Goal: Information Seeking & Learning: Learn about a topic

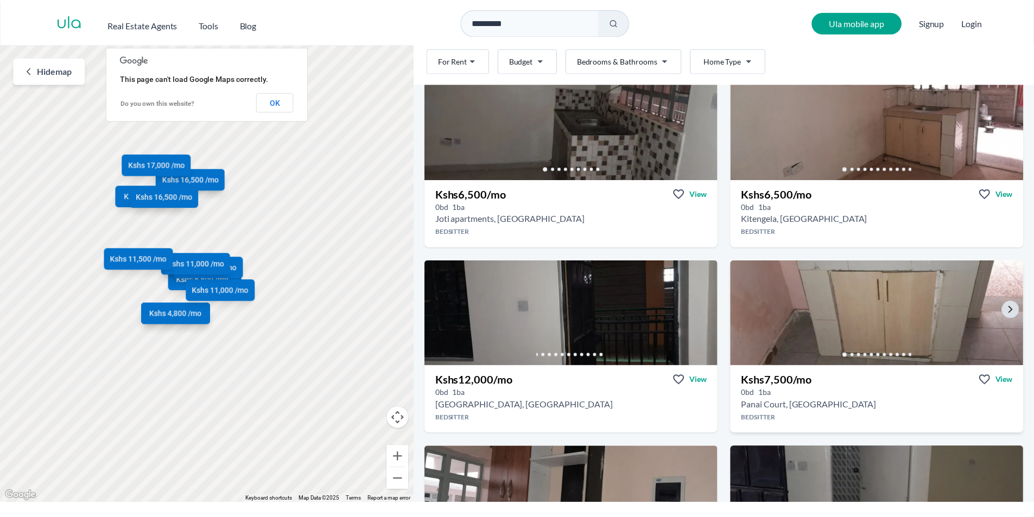
scroll to position [163, 0]
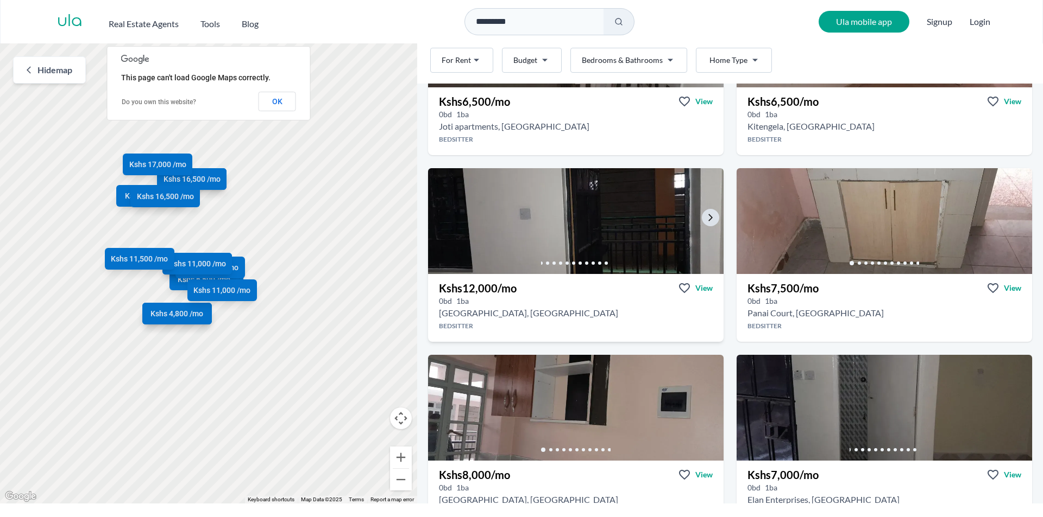
click at [576, 210] on img at bounding box center [575, 221] width 310 height 111
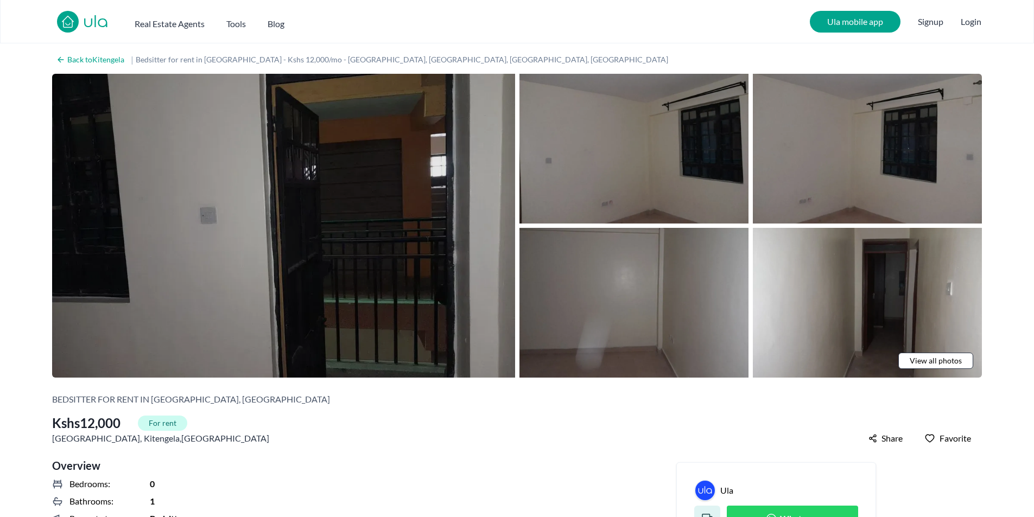
click at [435, 175] on img at bounding box center [283, 226] width 463 height 304
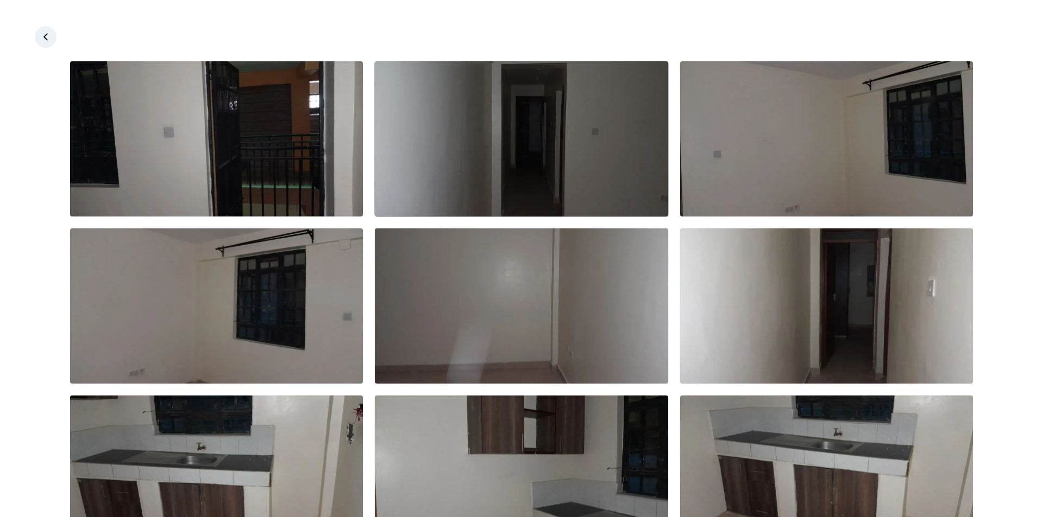
click at [620, 171] on img at bounding box center [521, 138] width 293 height 155
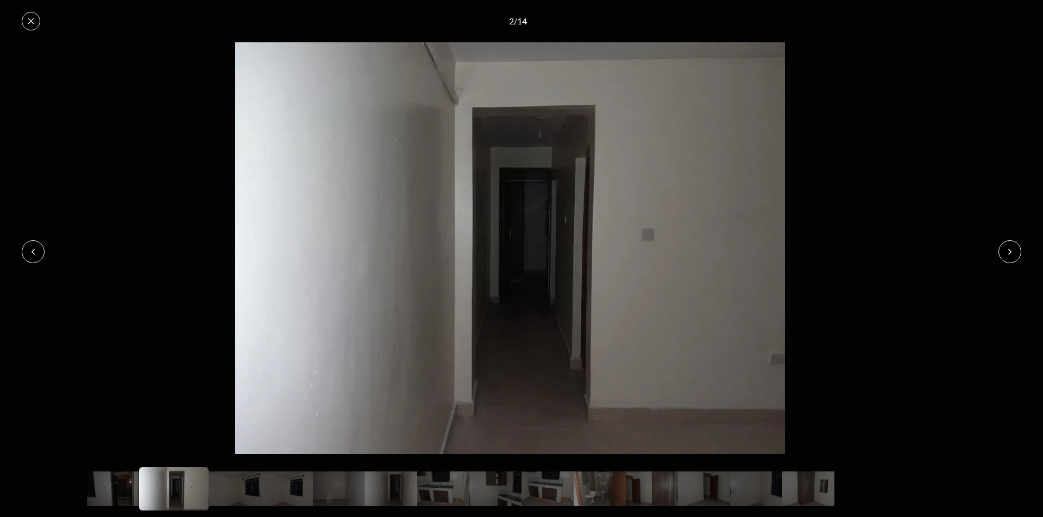
click at [999, 250] on button at bounding box center [1009, 252] width 23 height 23
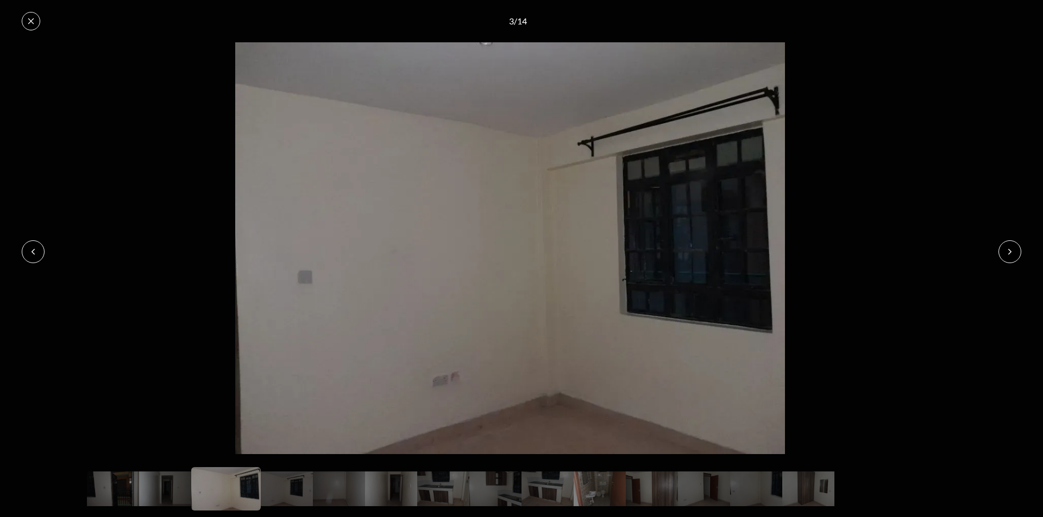
click at [1014, 253] on button at bounding box center [1009, 252] width 23 height 23
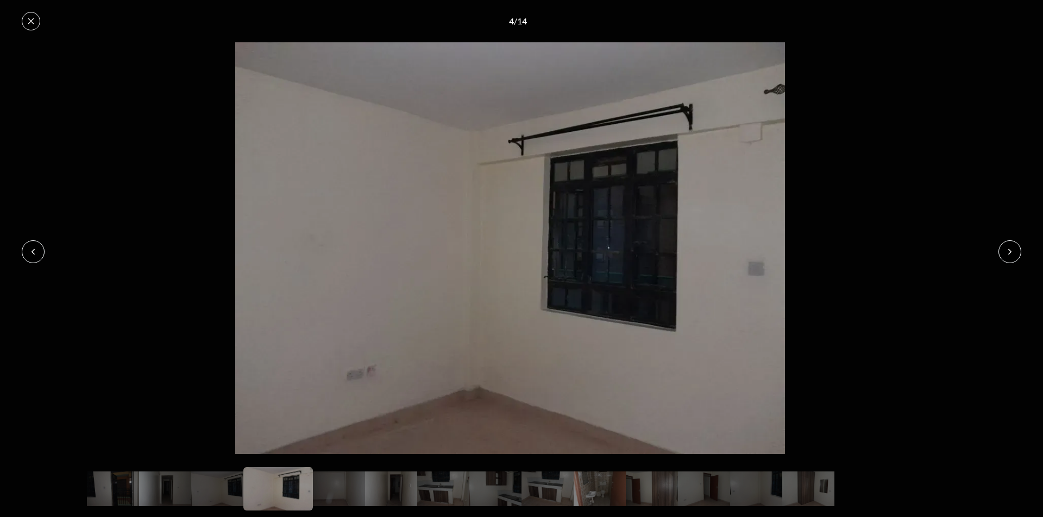
click at [1014, 253] on button at bounding box center [1009, 252] width 23 height 23
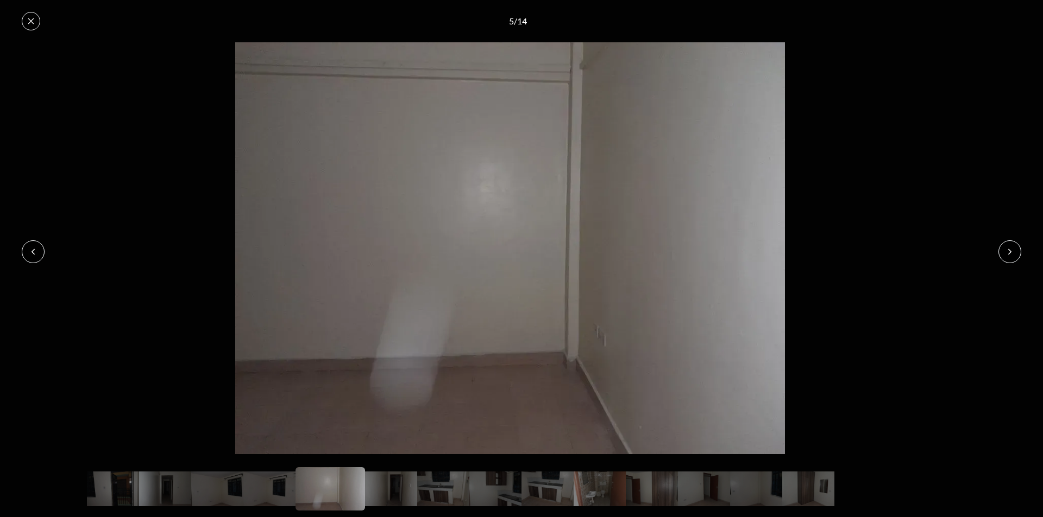
click at [1014, 253] on button at bounding box center [1009, 252] width 23 height 23
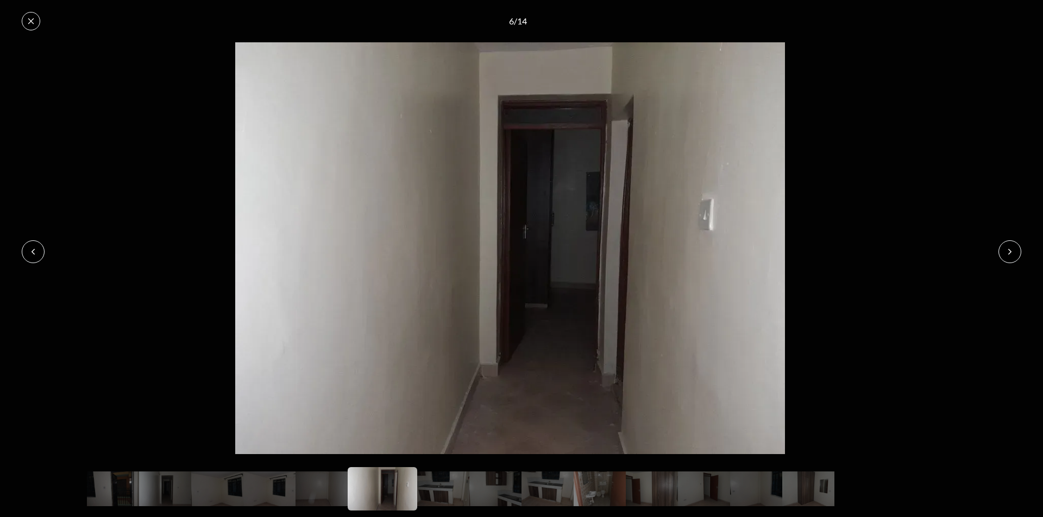
click at [1014, 253] on button at bounding box center [1009, 252] width 23 height 23
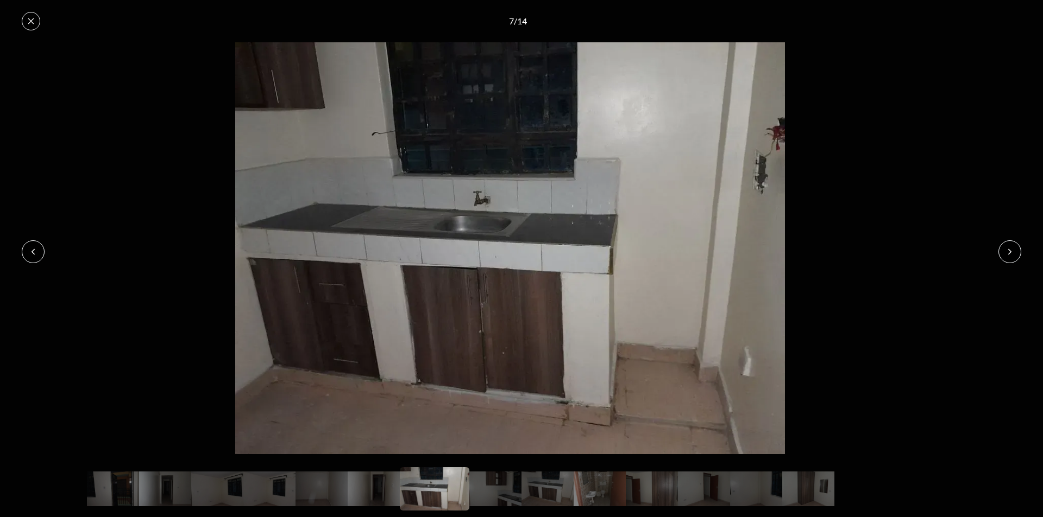
click at [1014, 253] on button at bounding box center [1009, 252] width 23 height 23
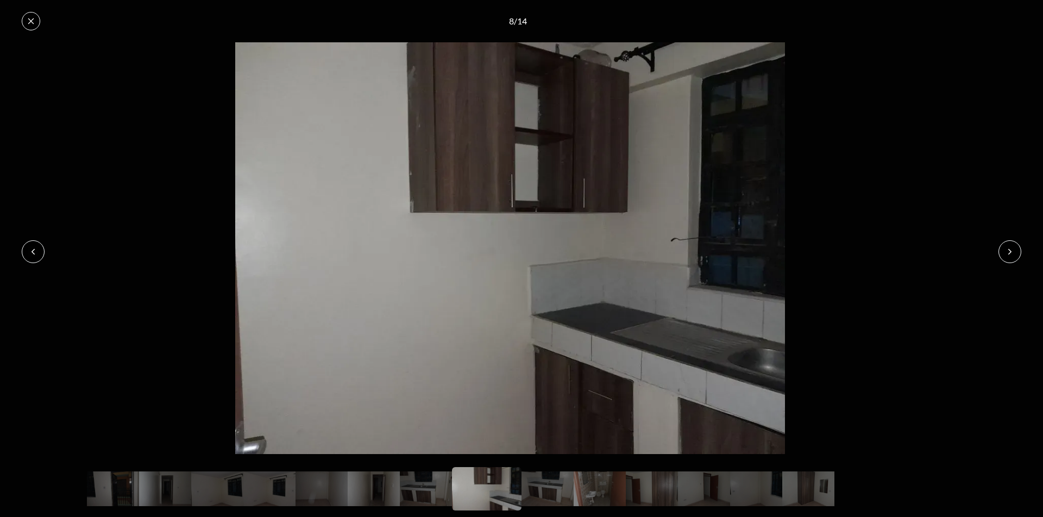
click at [1013, 251] on icon at bounding box center [1009, 252] width 9 height 9
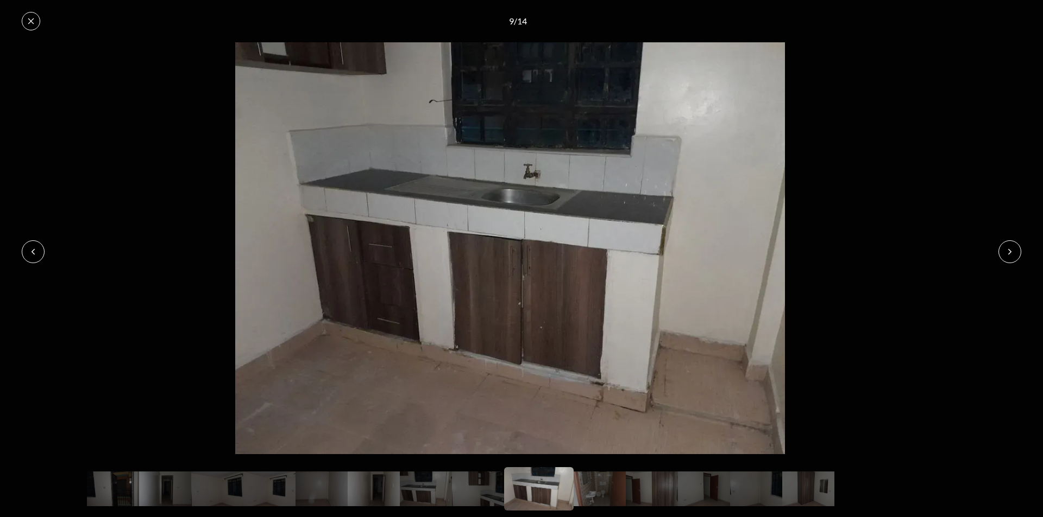
click at [1012, 250] on icon at bounding box center [1009, 252] width 9 height 9
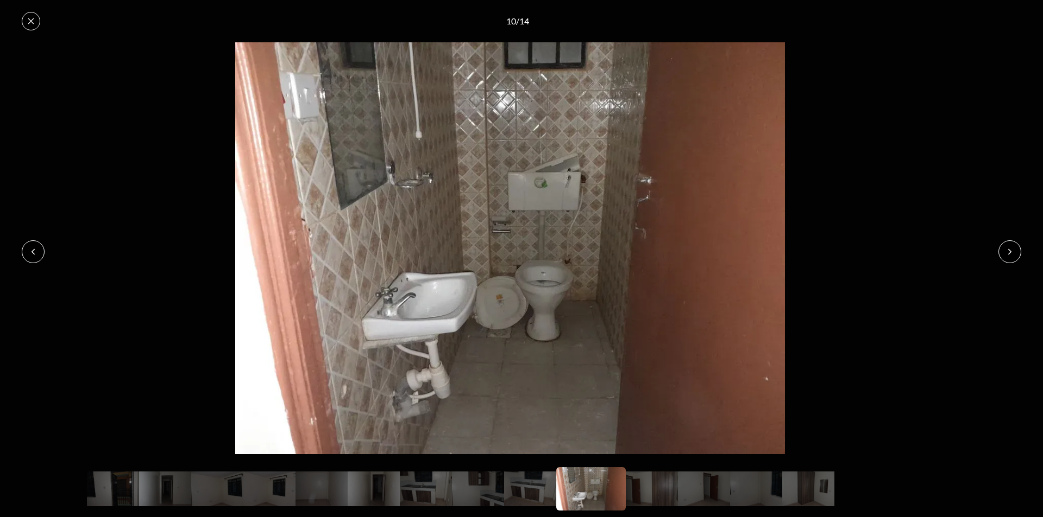
click at [1012, 250] on icon at bounding box center [1009, 252] width 9 height 9
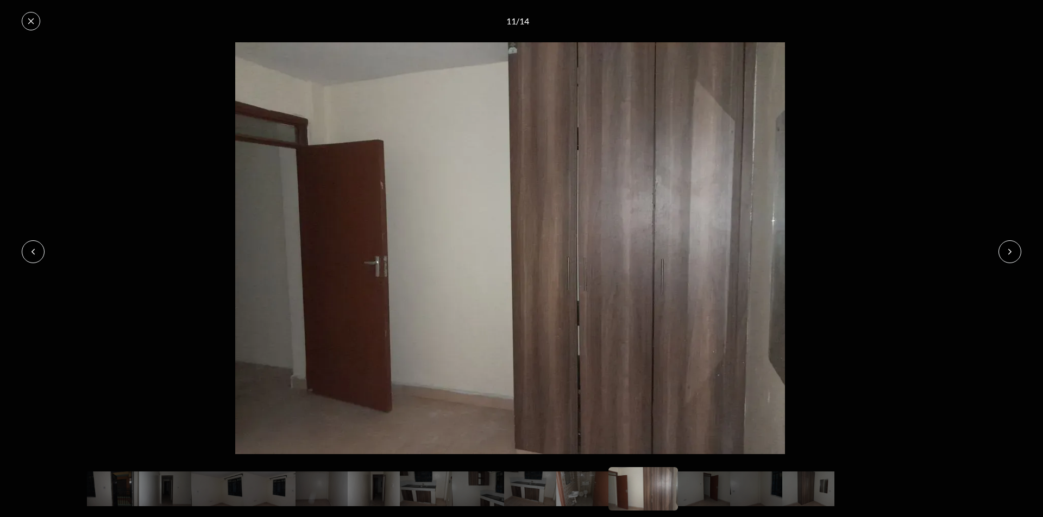
click at [1012, 250] on icon at bounding box center [1009, 252] width 9 height 9
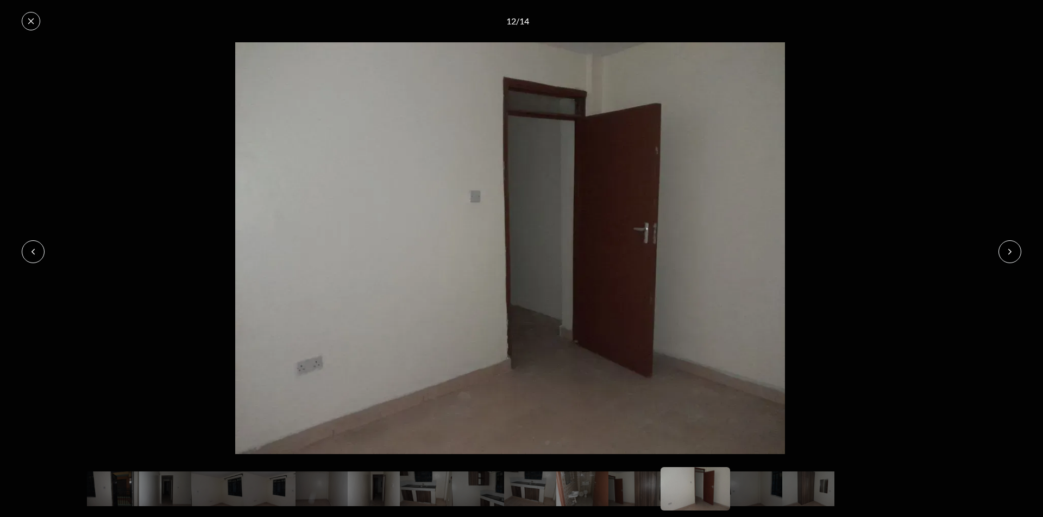
click at [1012, 250] on icon at bounding box center [1009, 252] width 9 height 9
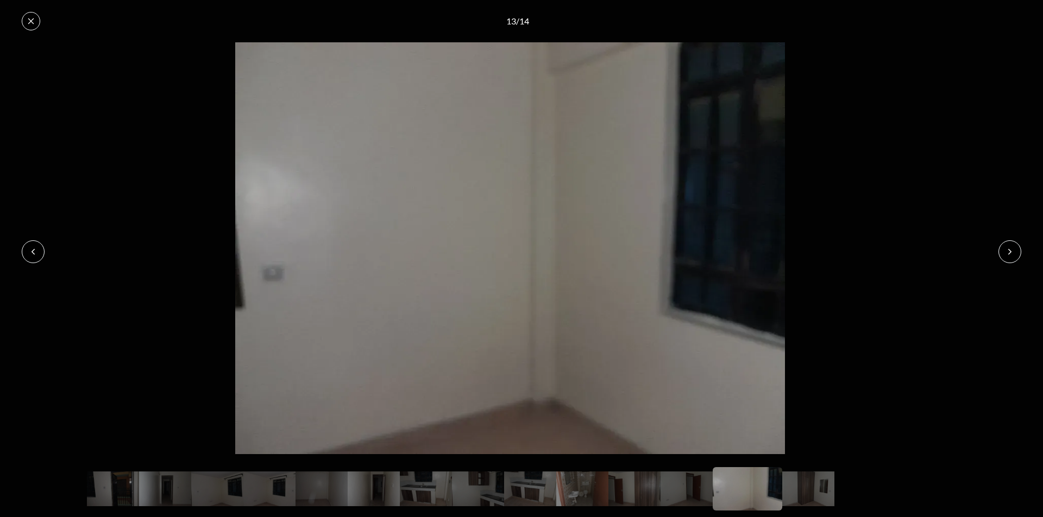
click at [1012, 250] on icon at bounding box center [1009, 252] width 9 height 9
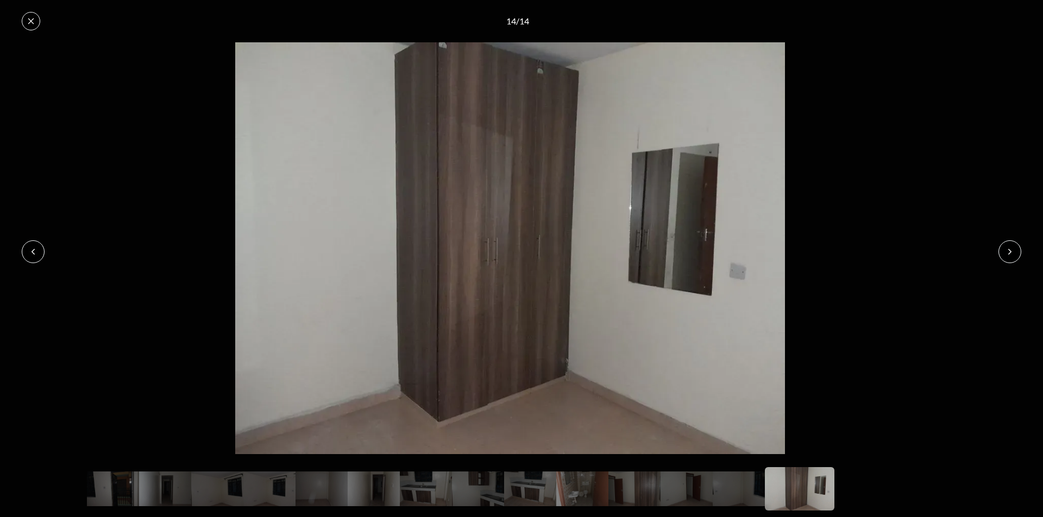
click at [1012, 250] on icon at bounding box center [1009, 252] width 9 height 9
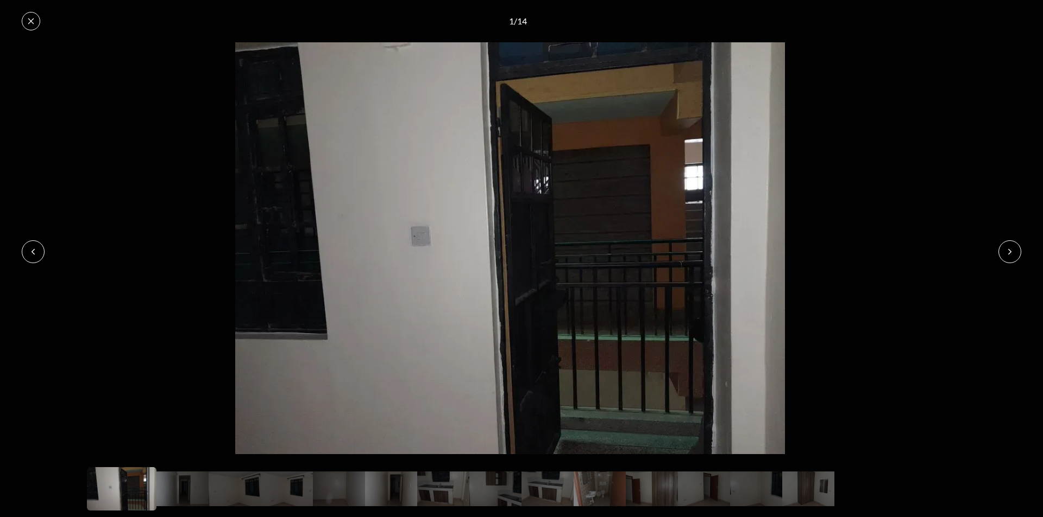
click at [1012, 250] on icon at bounding box center [1009, 252] width 9 height 9
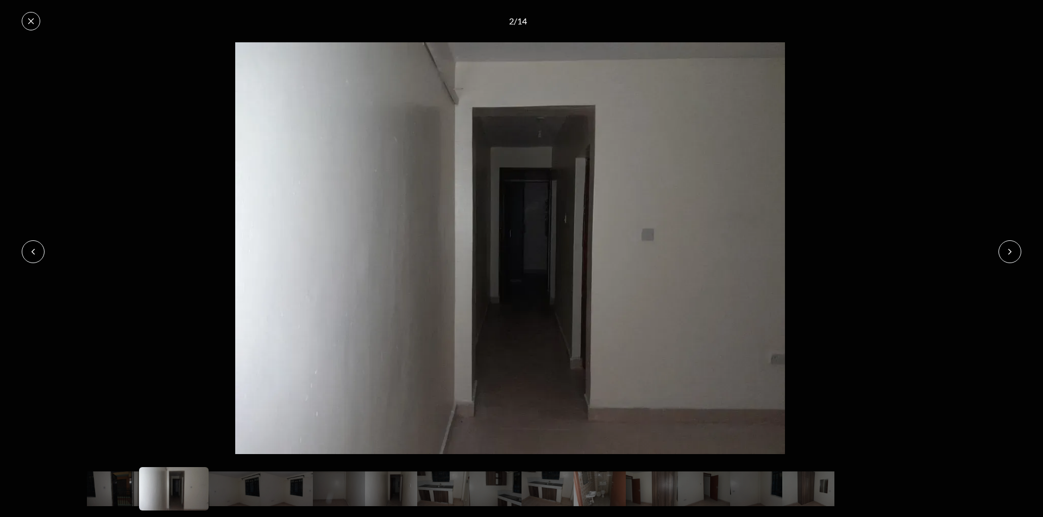
click at [1012, 250] on icon at bounding box center [1009, 252] width 9 height 9
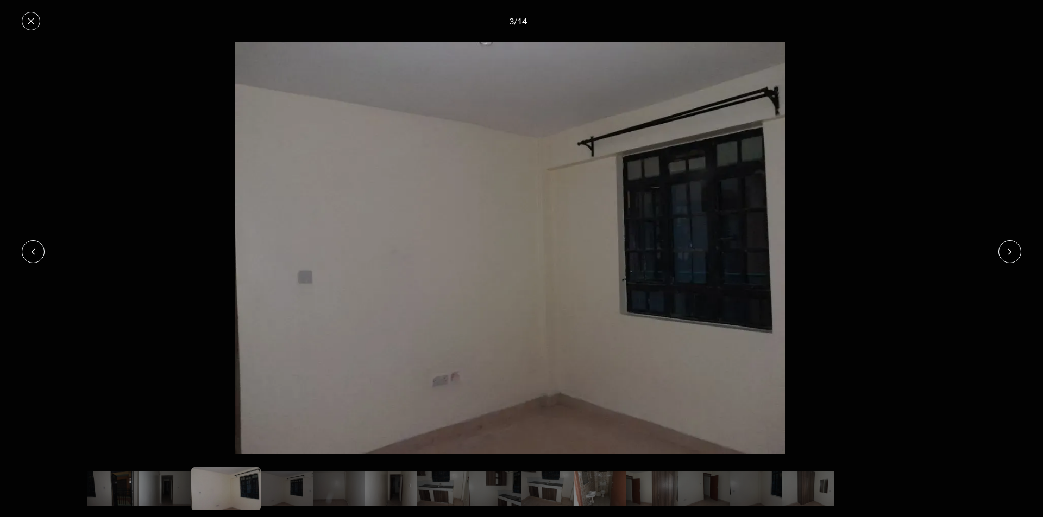
click at [1012, 250] on icon at bounding box center [1009, 252] width 9 height 9
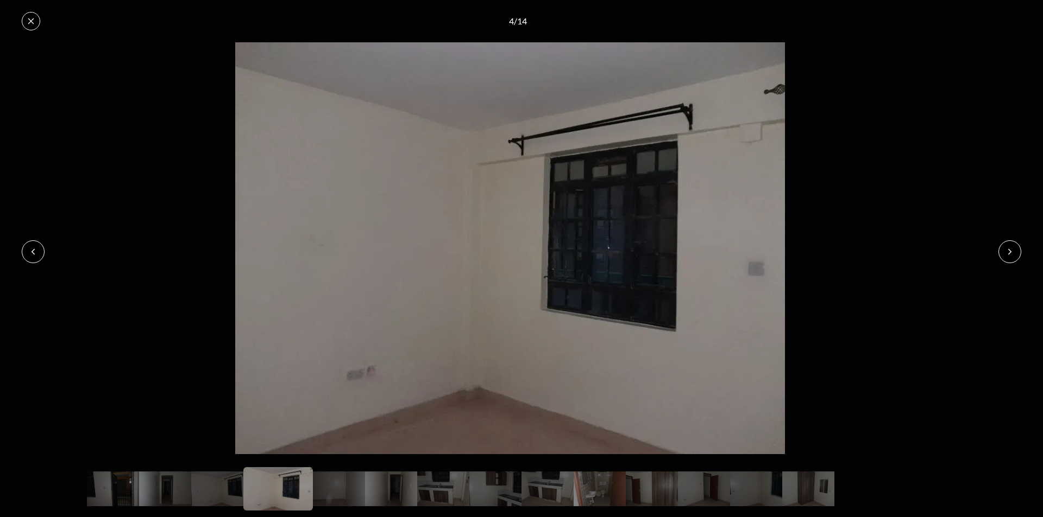
click at [1012, 250] on icon at bounding box center [1009, 252] width 9 height 9
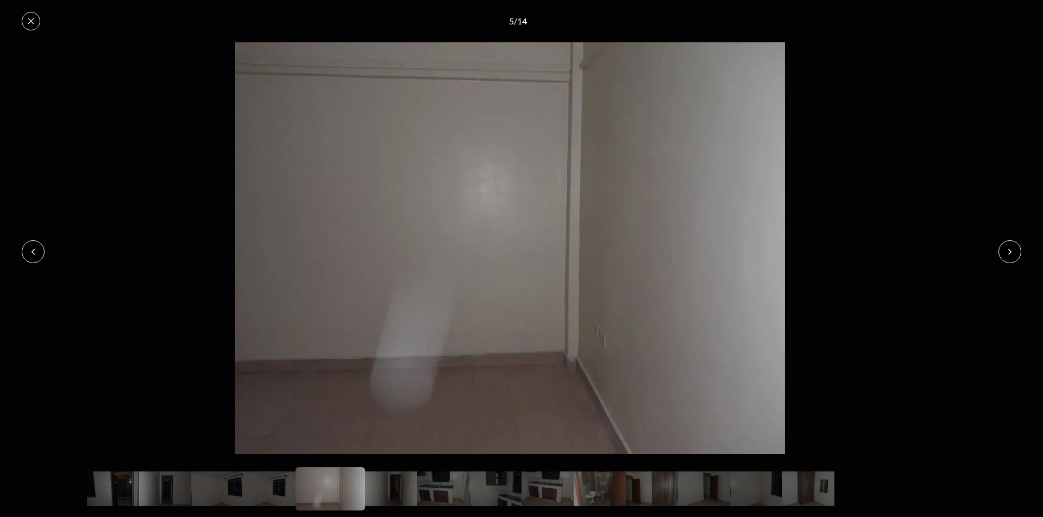
click at [1012, 250] on icon at bounding box center [1009, 252] width 9 height 9
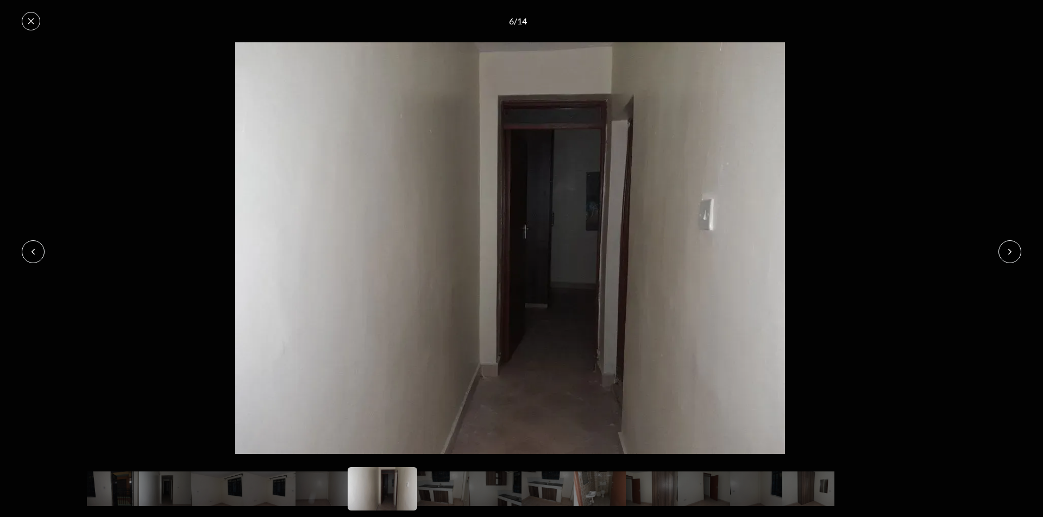
click at [1012, 250] on icon at bounding box center [1009, 252] width 9 height 9
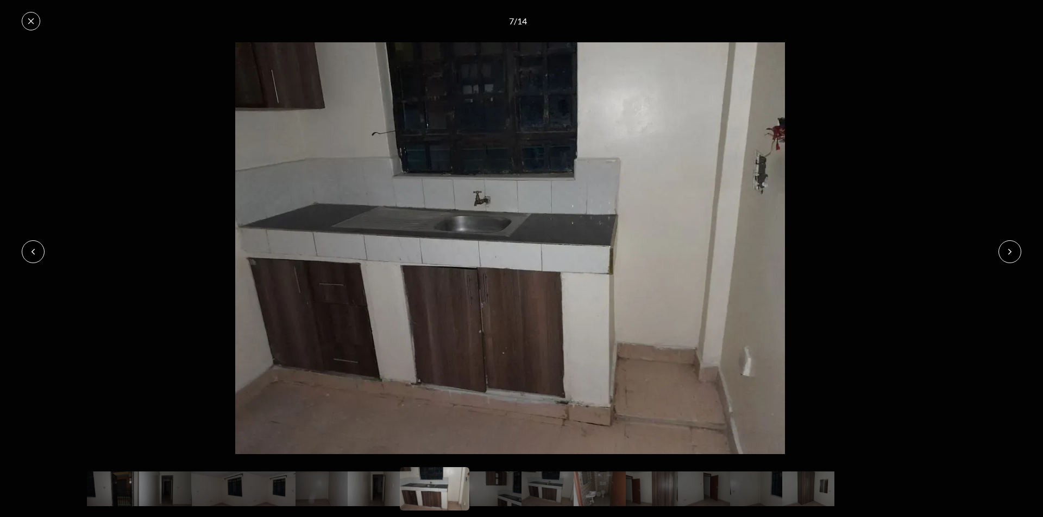
click at [1011, 249] on icon at bounding box center [1009, 252] width 9 height 9
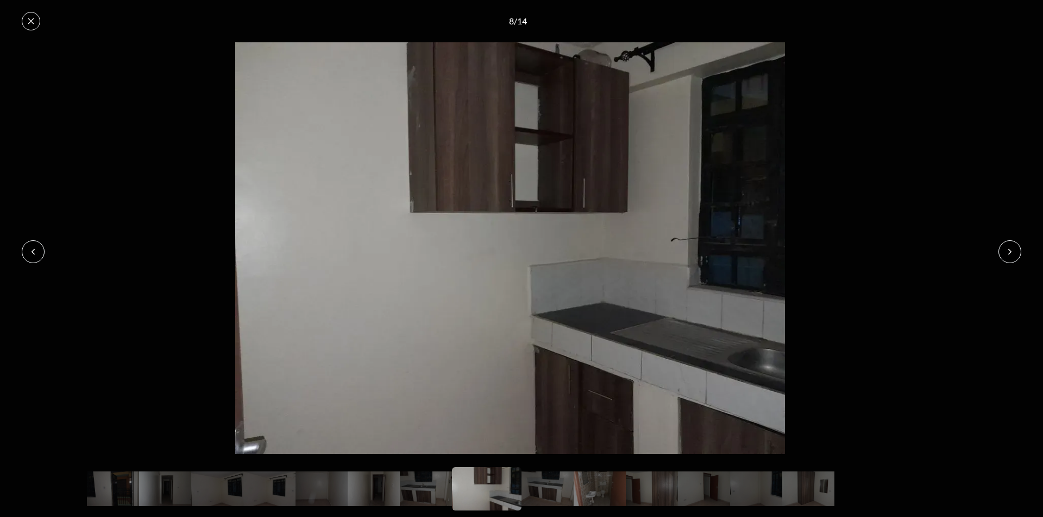
click at [37, 19] on button at bounding box center [31, 21] width 18 height 18
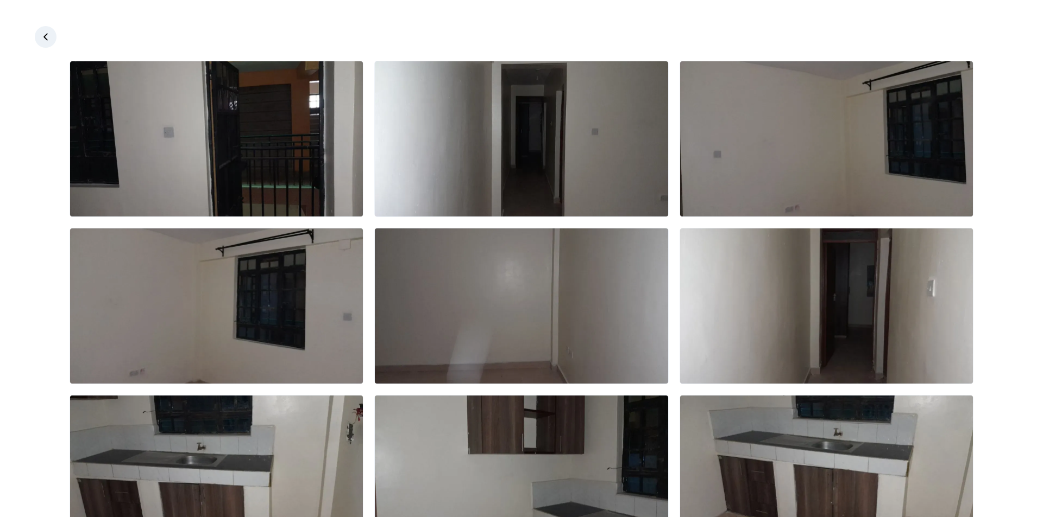
click at [45, 34] on icon at bounding box center [45, 36] width 11 height 11
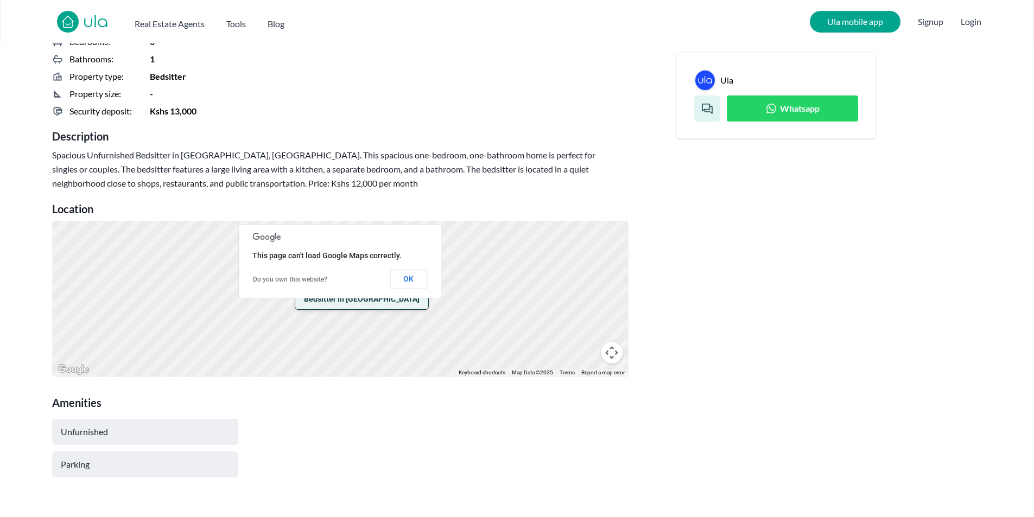
scroll to position [434, 0]
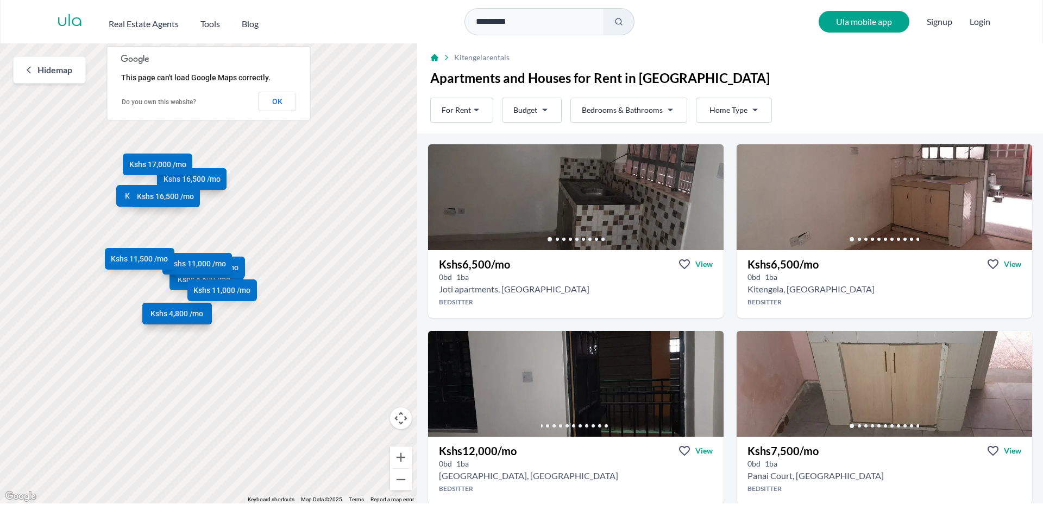
click at [39, 68] on span "Hide map" at bounding box center [54, 70] width 35 height 13
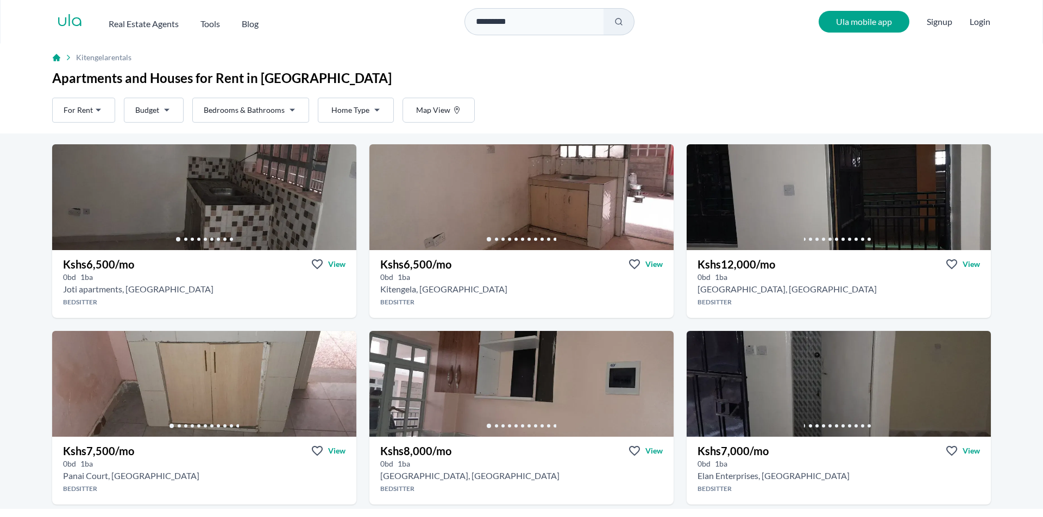
click at [116, 108] on div "Rent For Rent Budget Bedrooms & Bathrooms Type Home Type Map View" at bounding box center [263, 110] width 422 height 25
click at [108, 108] on html "Are you a real estate agent? Reach more buyers and renters. Sign up Ula Homes A…" at bounding box center [521, 254] width 1043 height 509
click at [162, 109] on html "Are you a real estate agent? Reach more buyers and renters. Sign up Ula Homes A…" at bounding box center [521, 254] width 1043 height 509
click at [166, 109] on html "Are you a real estate agent? Reach more buyers and renters. Sign up Ula Homes A…" at bounding box center [521, 254] width 1043 height 509
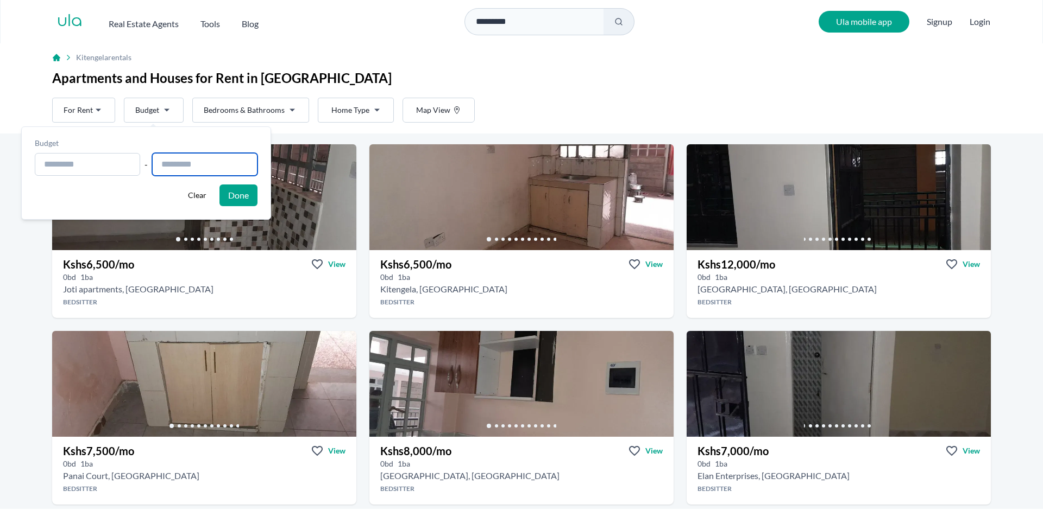
click at [193, 162] on input "text" at bounding box center [204, 164] width 105 height 23
type input "**********"
click at [348, 106] on html "Are you a real estate agent? Reach more buyers and renters. Sign up Ula Homes A…" at bounding box center [521, 254] width 1043 height 509
click at [177, 108] on html "Are you a real estate agent? Reach more buyers and renters. Sign up Ula Homes A…" at bounding box center [521, 254] width 1043 height 509
click at [247, 195] on button "Done" at bounding box center [238, 196] width 38 height 22
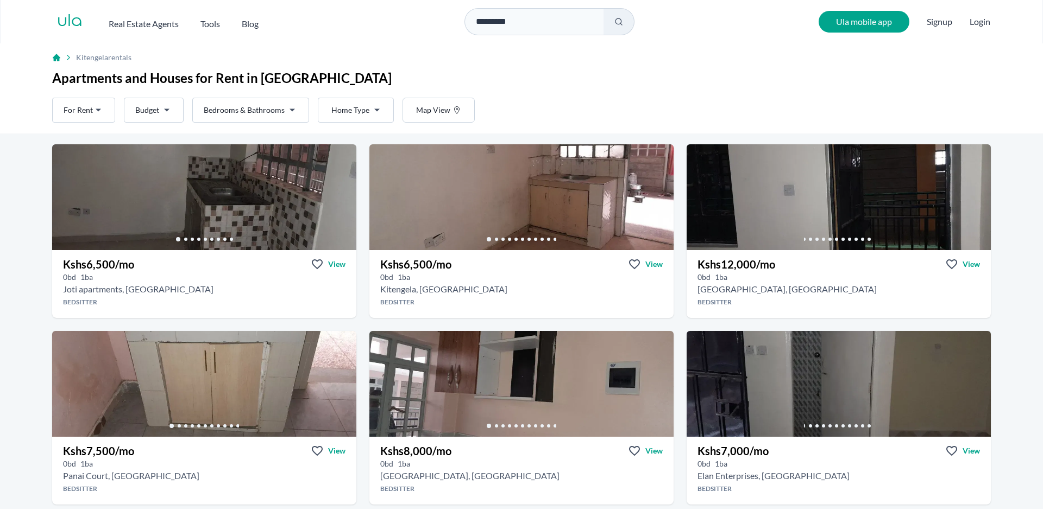
click at [250, 107] on html "Are you a real estate agent? Reach more buyers and renters. Sign up Ula Homes A…" at bounding box center [521, 254] width 1043 height 509
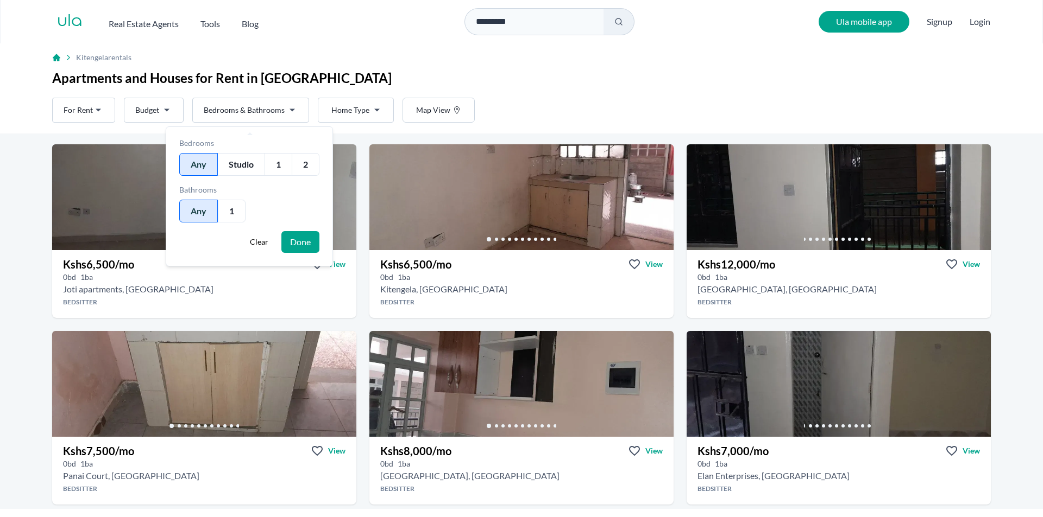
click at [313, 163] on div "2" at bounding box center [306, 164] width 28 height 23
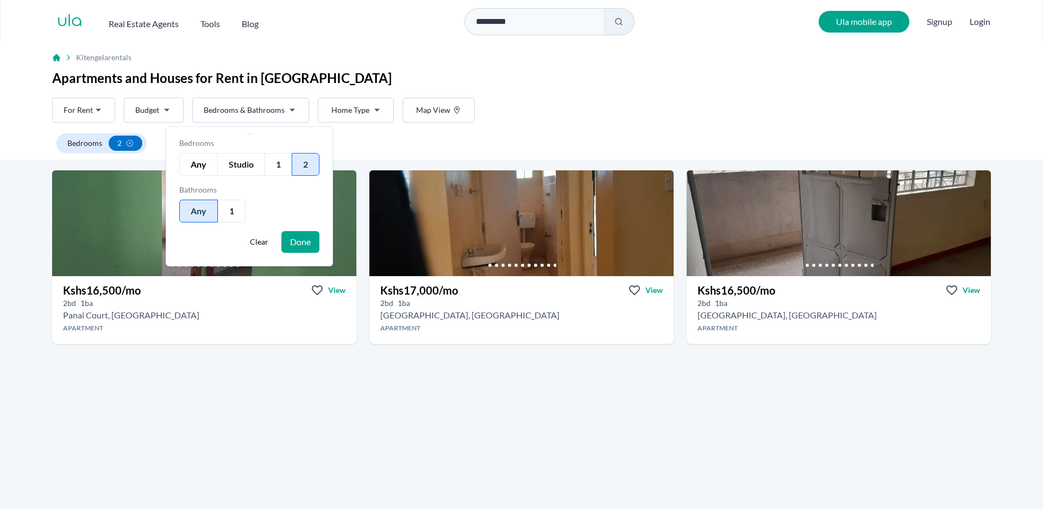
click at [311, 244] on button "Done" at bounding box center [300, 242] width 38 height 22
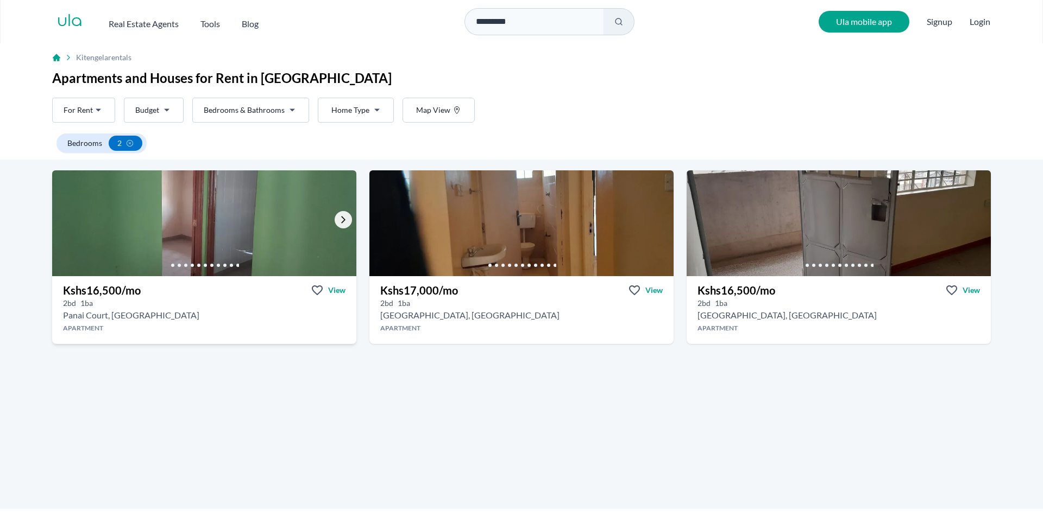
click at [341, 219] on icon "Go to the next property image" at bounding box center [343, 220] width 4 height 7
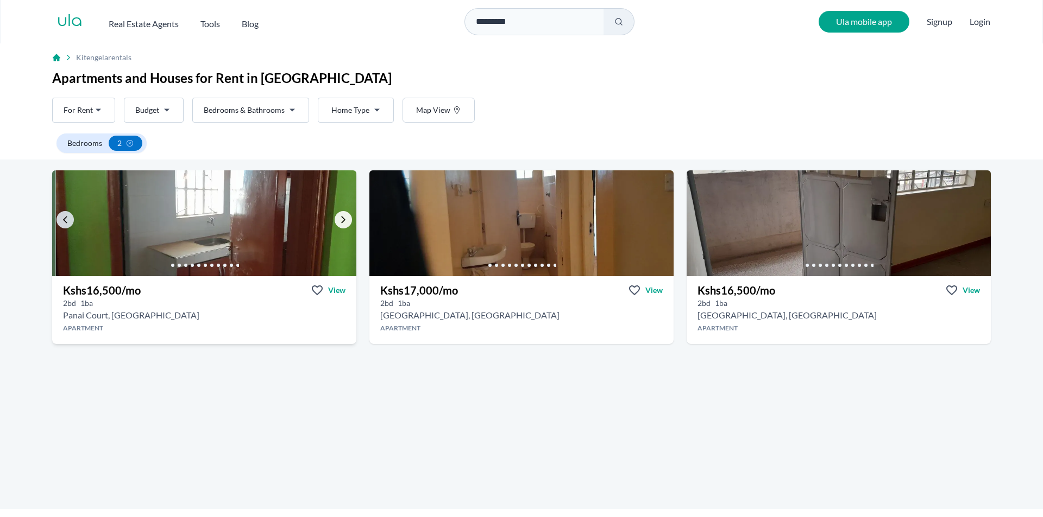
click at [339, 219] on icon "Go to the next property image" at bounding box center [343, 220] width 9 height 9
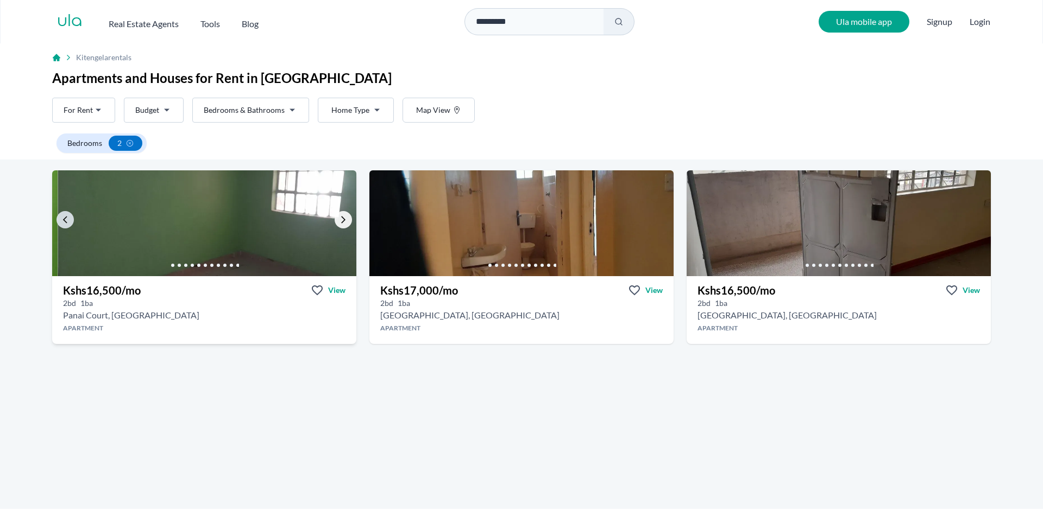
click at [339, 219] on icon "Go to the next property image" at bounding box center [343, 220] width 9 height 9
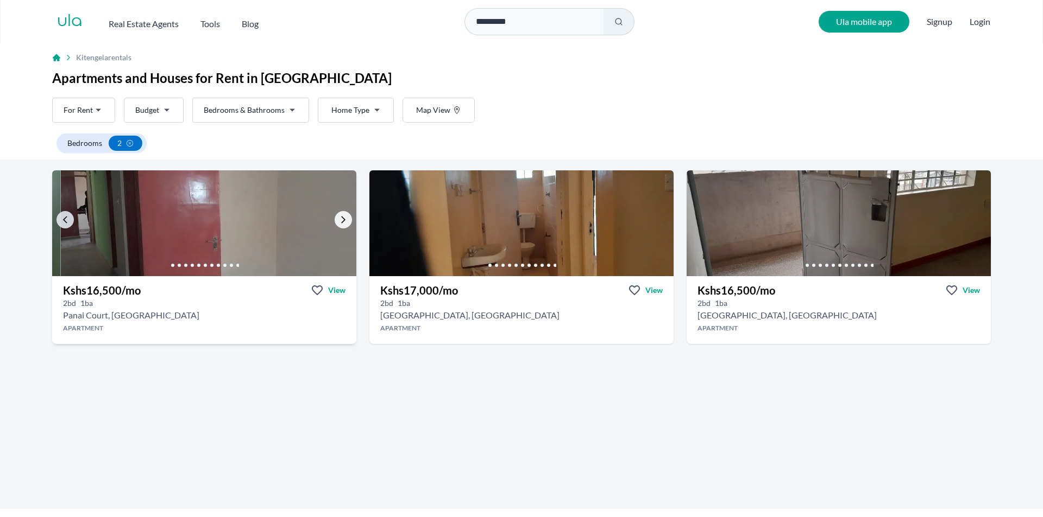
click at [339, 219] on icon "Go to the next property image" at bounding box center [343, 220] width 9 height 9
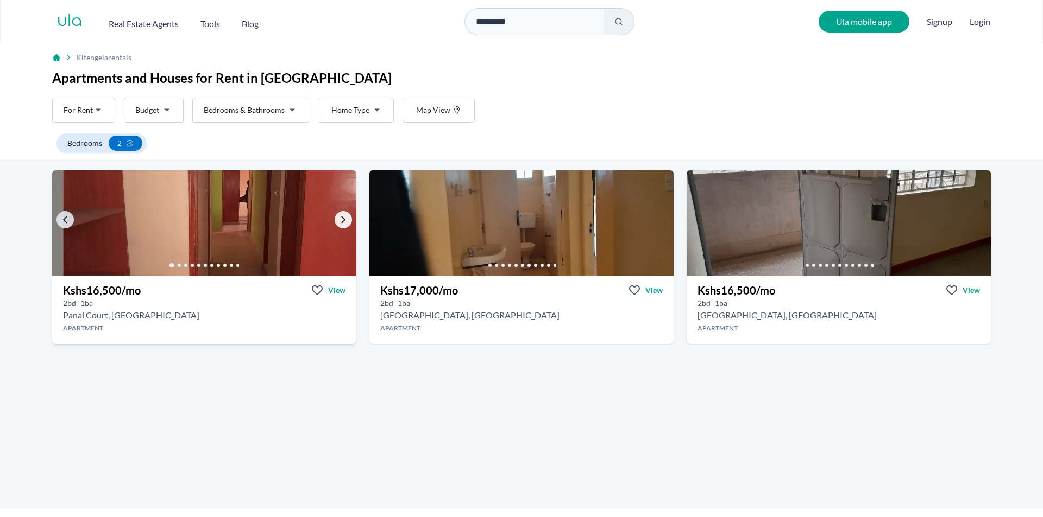
click at [339, 219] on icon "Go to the next property image" at bounding box center [343, 220] width 9 height 9
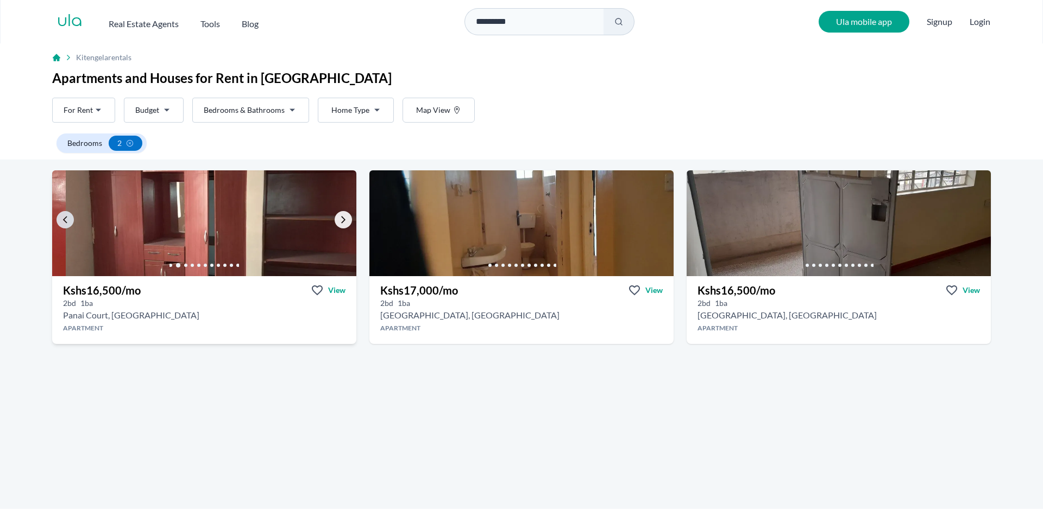
click at [339, 218] on icon "Go to the next property image" at bounding box center [343, 220] width 9 height 9
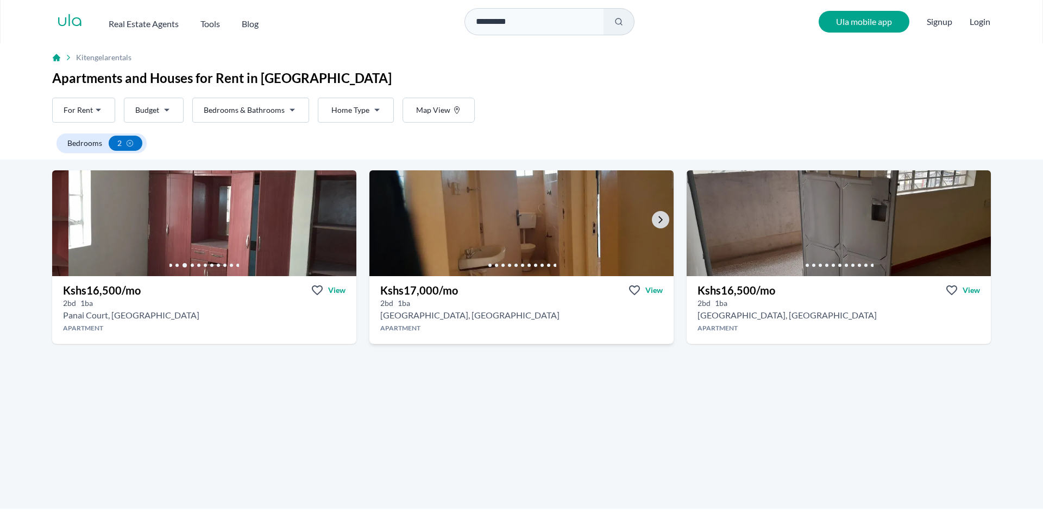
click at [522, 216] on img at bounding box center [521, 223] width 319 height 111
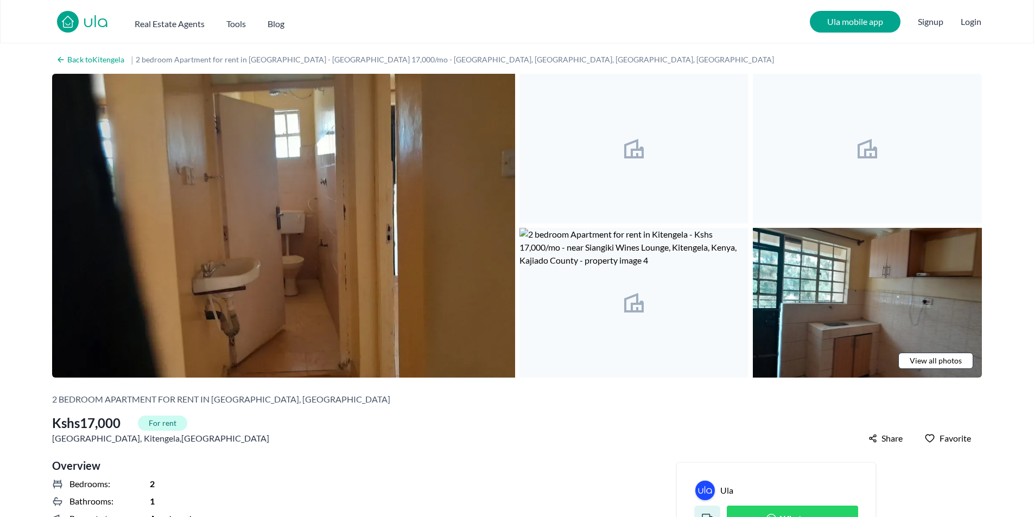
click at [672, 165] on img at bounding box center [634, 149] width 229 height 150
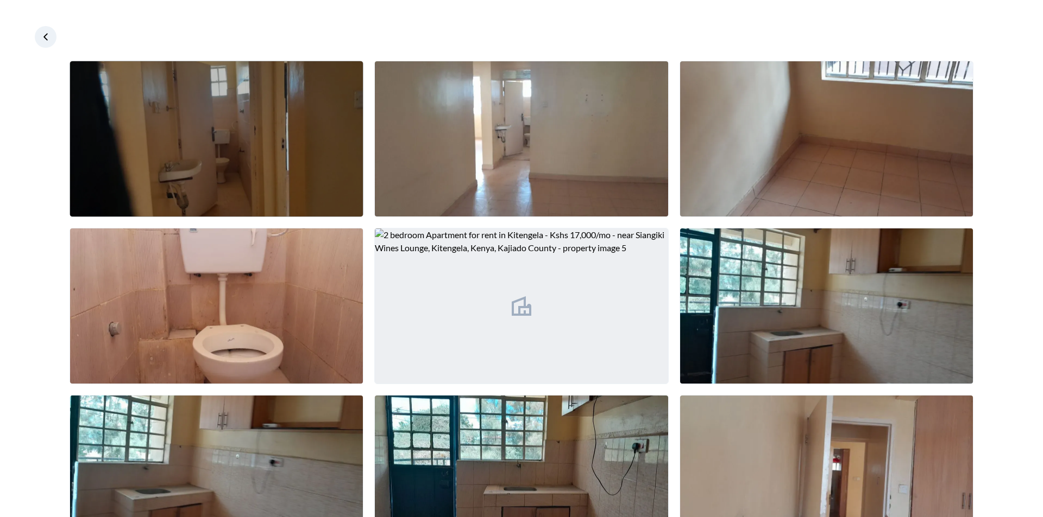
click at [236, 141] on img at bounding box center [216, 138] width 293 height 155
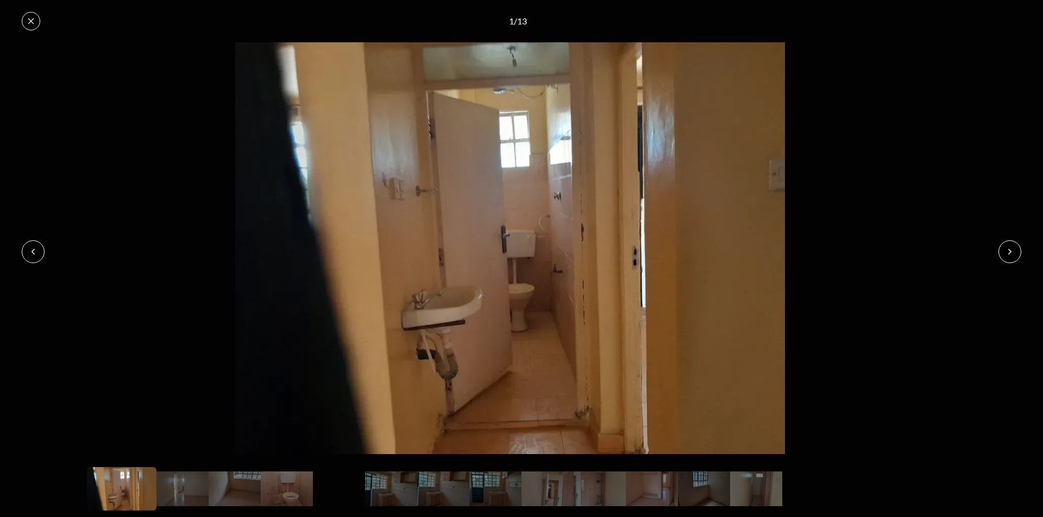
click at [1006, 253] on icon at bounding box center [1009, 252] width 9 height 9
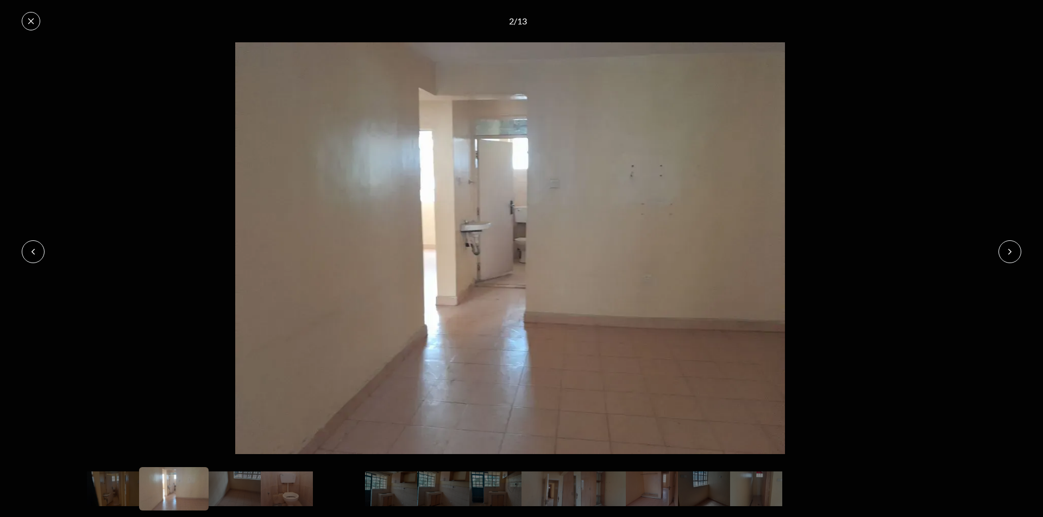
click at [1006, 253] on icon at bounding box center [1009, 252] width 9 height 9
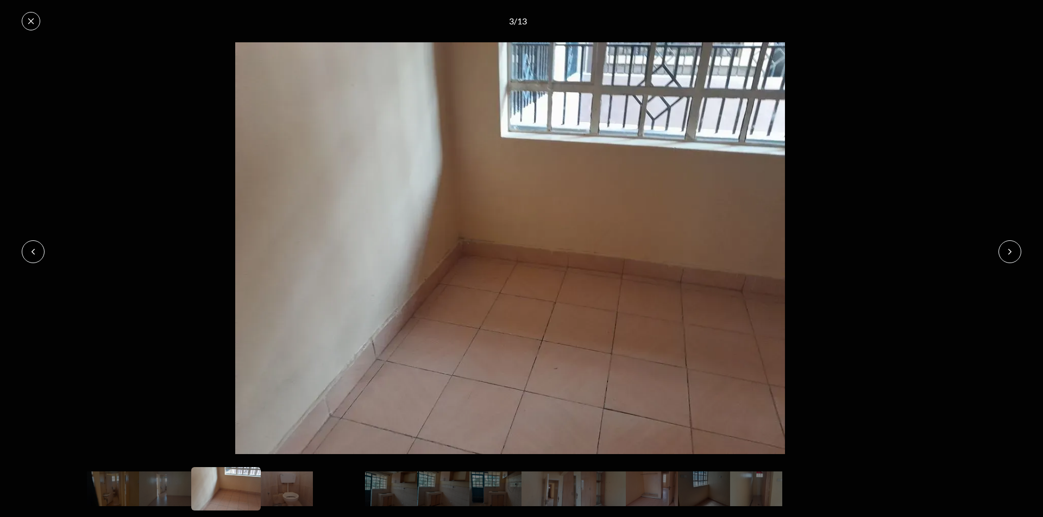
click at [1006, 253] on icon at bounding box center [1009, 252] width 9 height 9
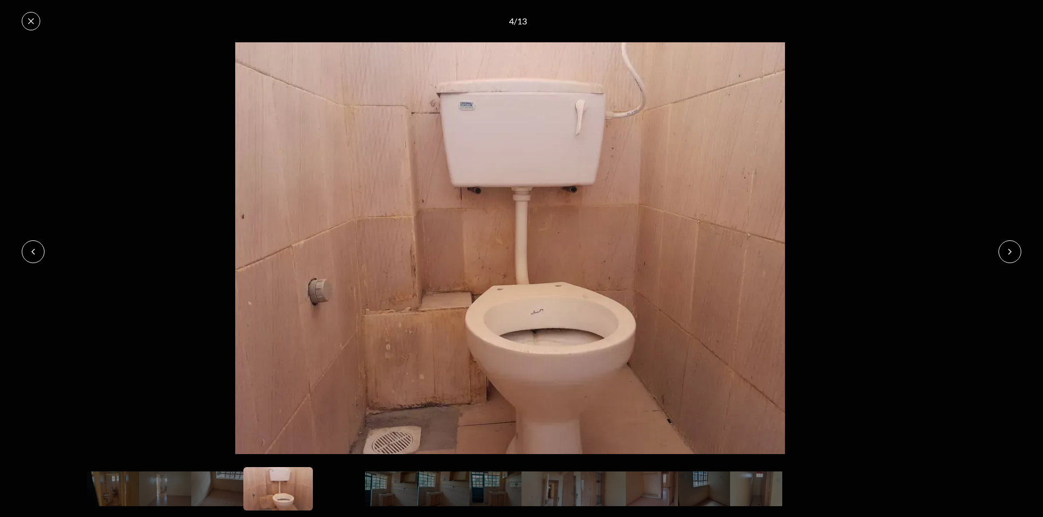
click at [1006, 251] on icon at bounding box center [1009, 252] width 9 height 9
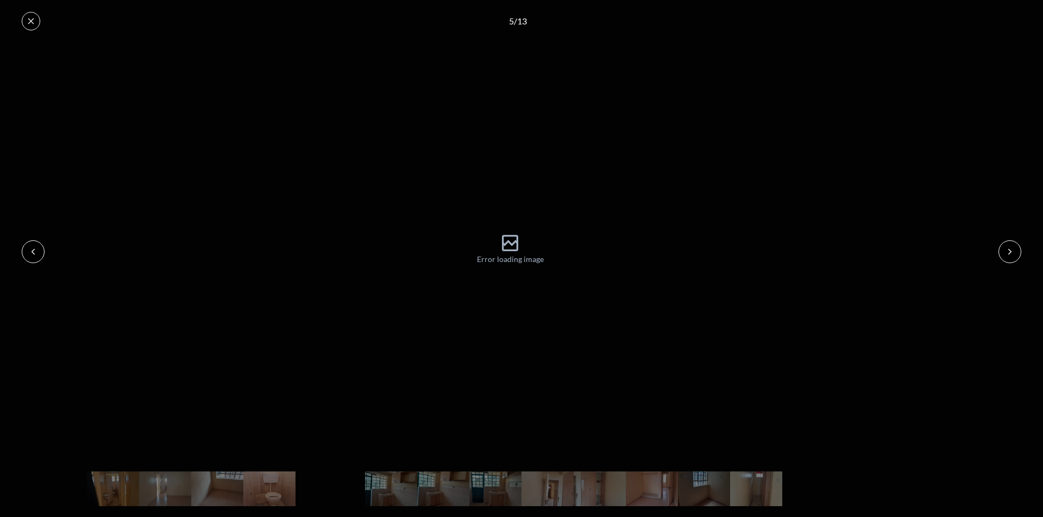
click at [1006, 249] on icon at bounding box center [1009, 252] width 9 height 9
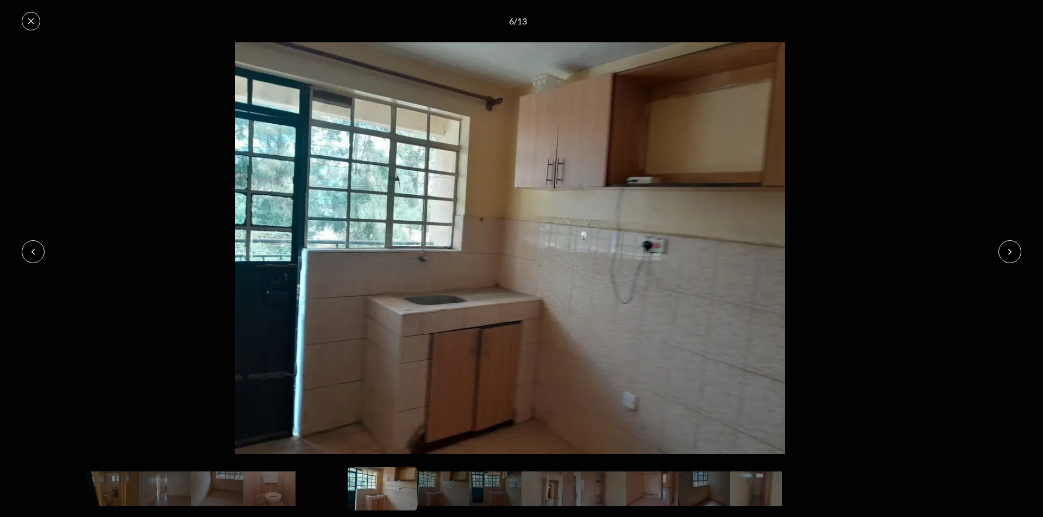
click at [1006, 249] on icon at bounding box center [1009, 252] width 9 height 9
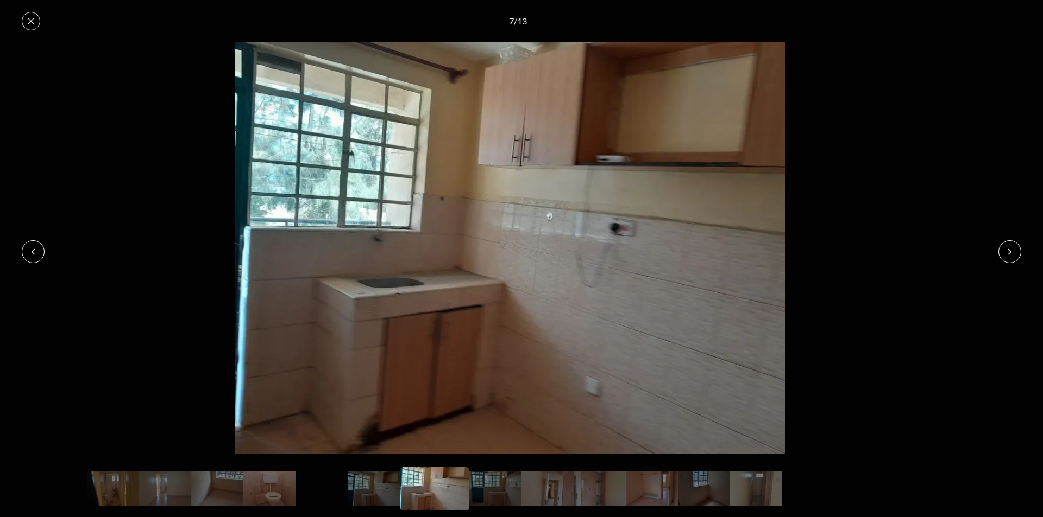
click at [1006, 249] on icon at bounding box center [1009, 252] width 9 height 9
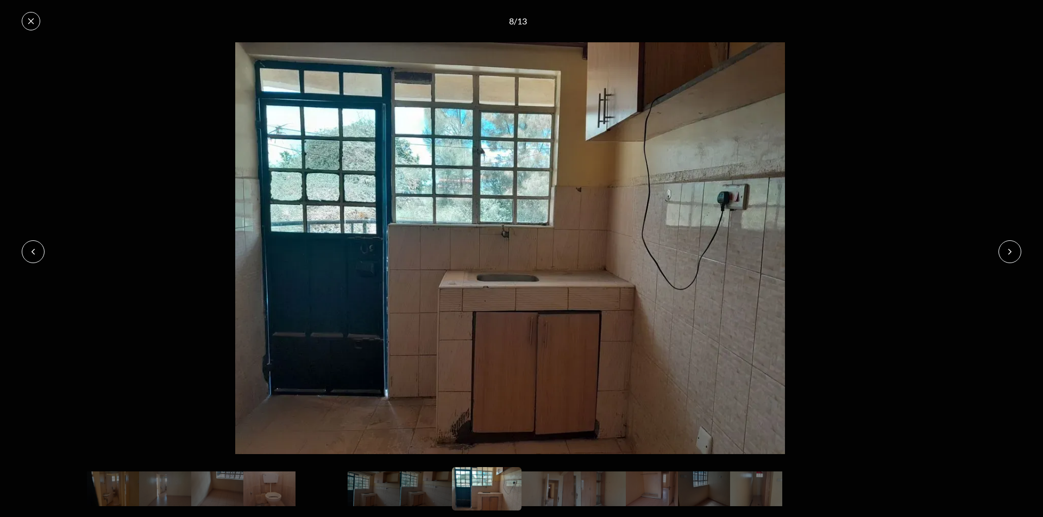
click at [1006, 249] on icon at bounding box center [1009, 252] width 9 height 9
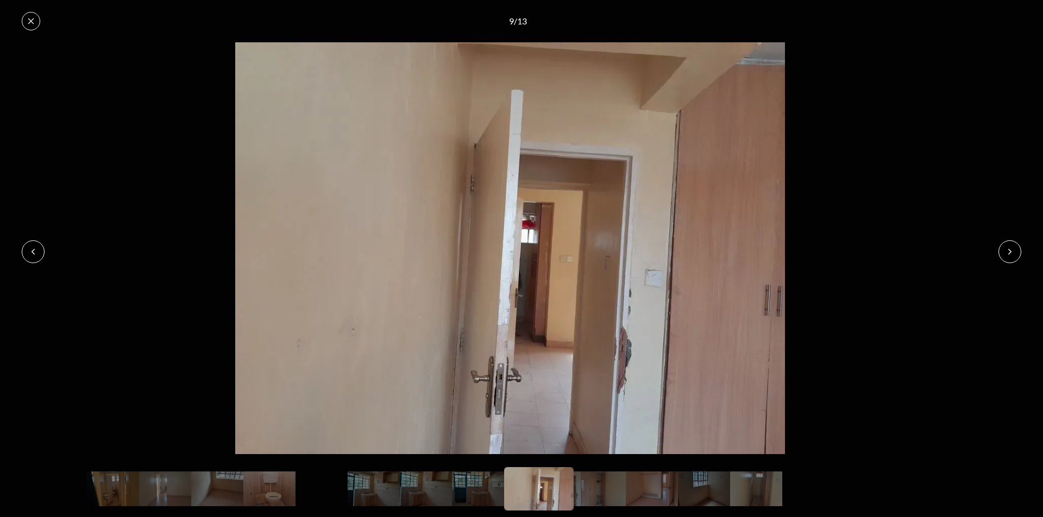
click at [1006, 249] on icon at bounding box center [1009, 252] width 9 height 9
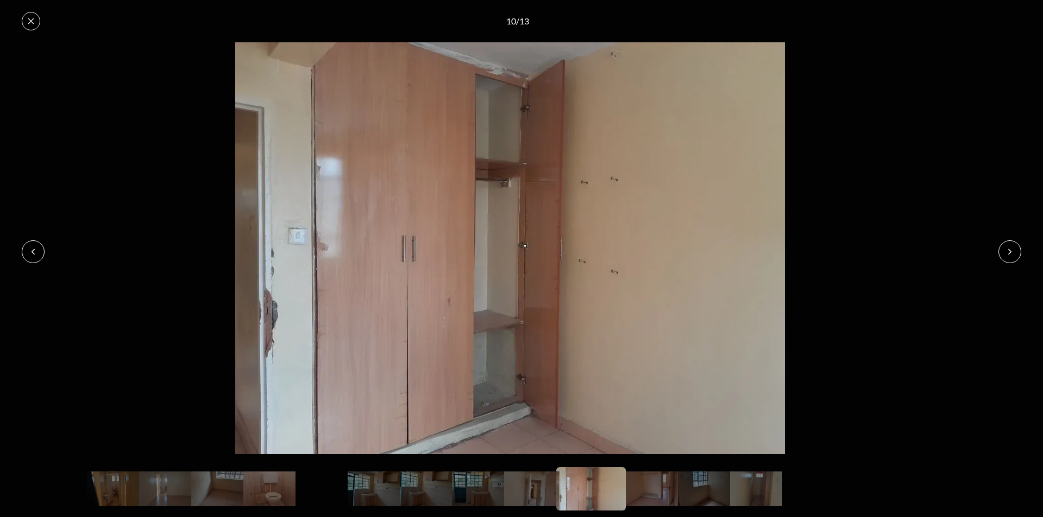
click at [1006, 249] on icon at bounding box center [1009, 252] width 9 height 9
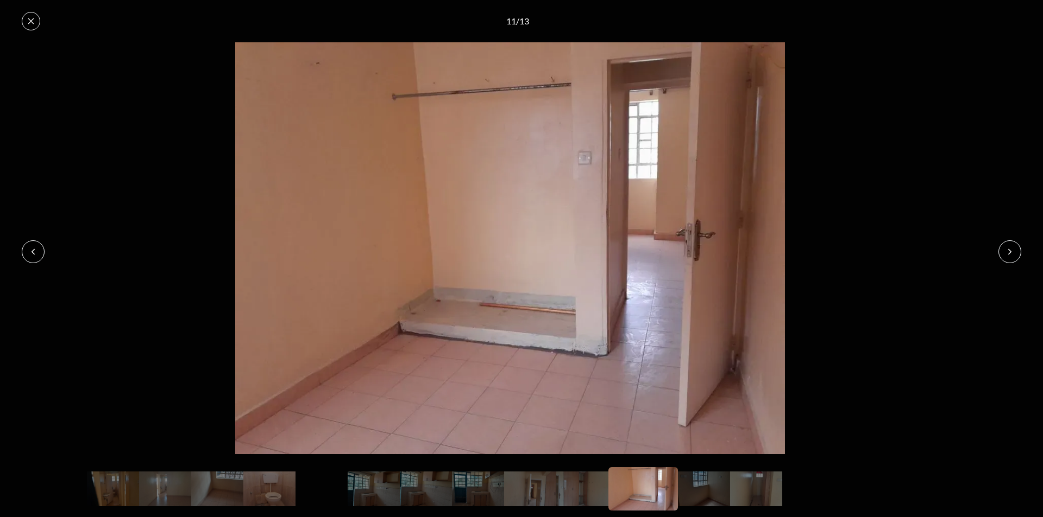
click at [1006, 249] on icon at bounding box center [1009, 252] width 9 height 9
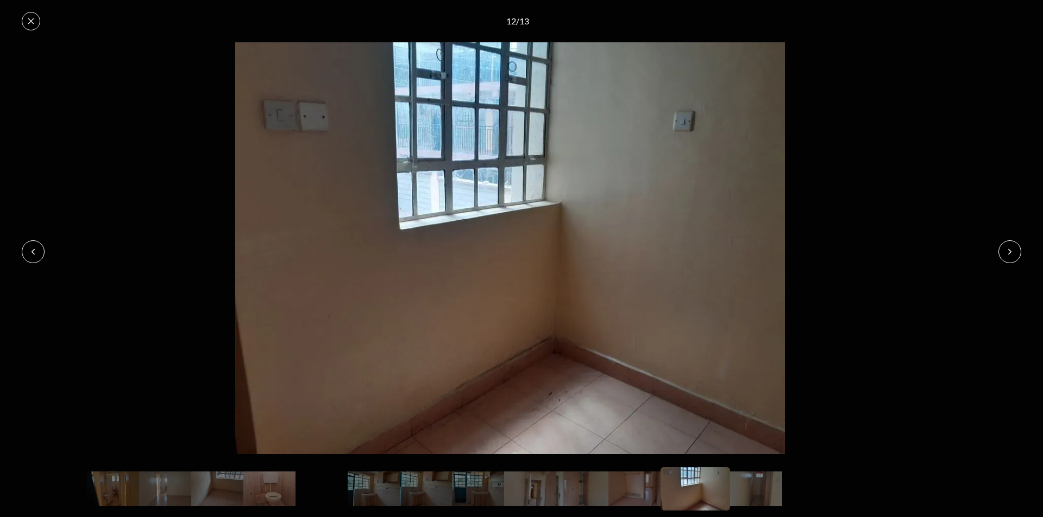
click at [1006, 249] on icon at bounding box center [1009, 252] width 9 height 9
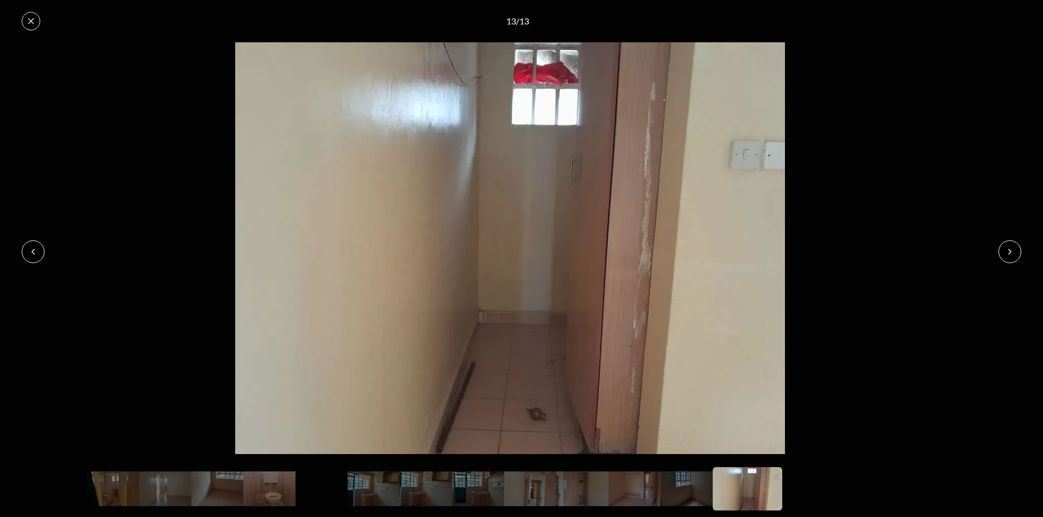
click at [1007, 248] on icon at bounding box center [1009, 252] width 9 height 9
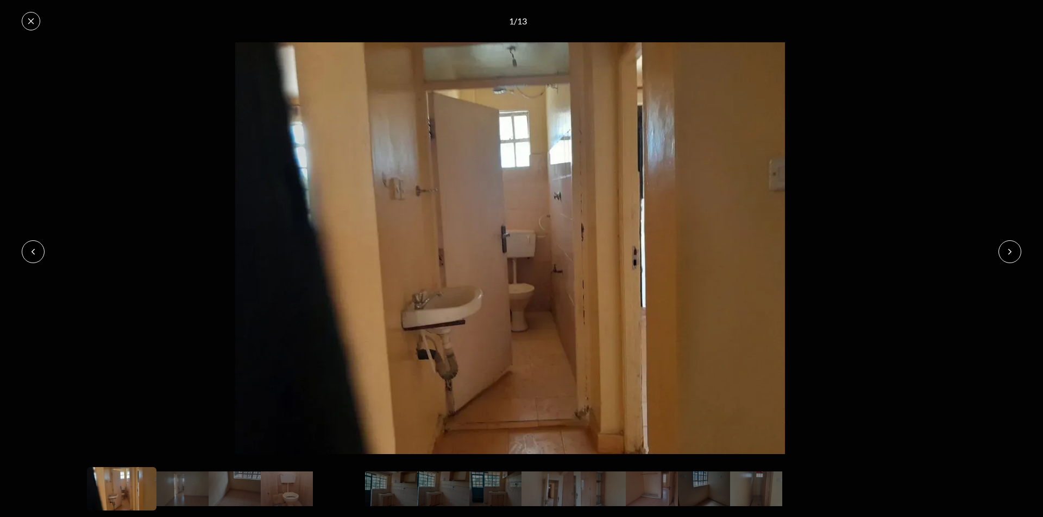
click at [1007, 248] on icon at bounding box center [1009, 252] width 9 height 9
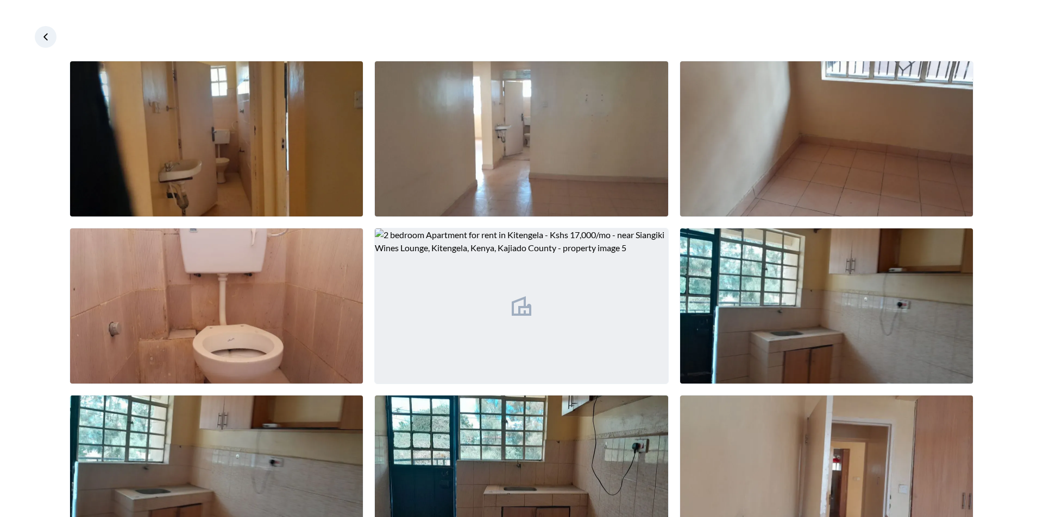
click at [42, 39] on icon at bounding box center [45, 36] width 11 height 11
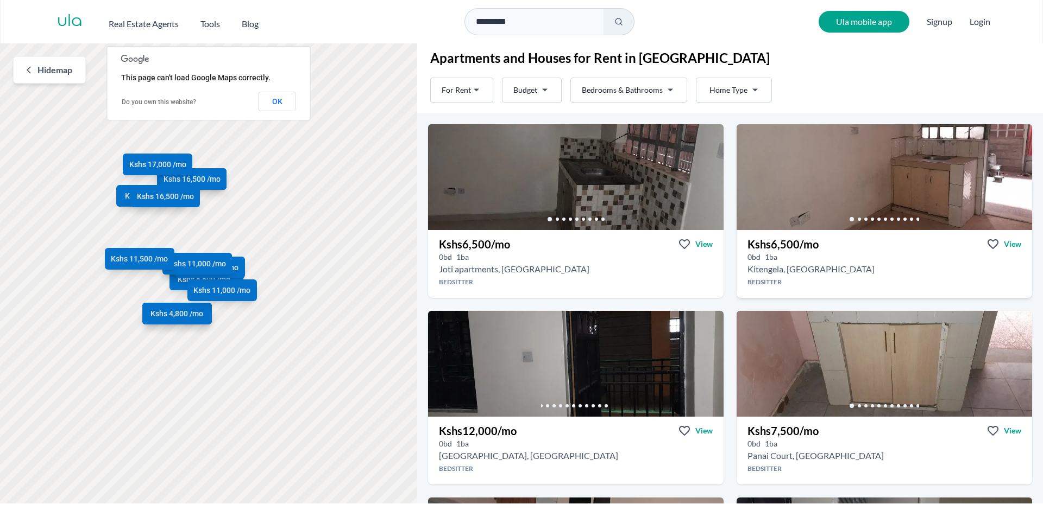
scroll to position [54, 0]
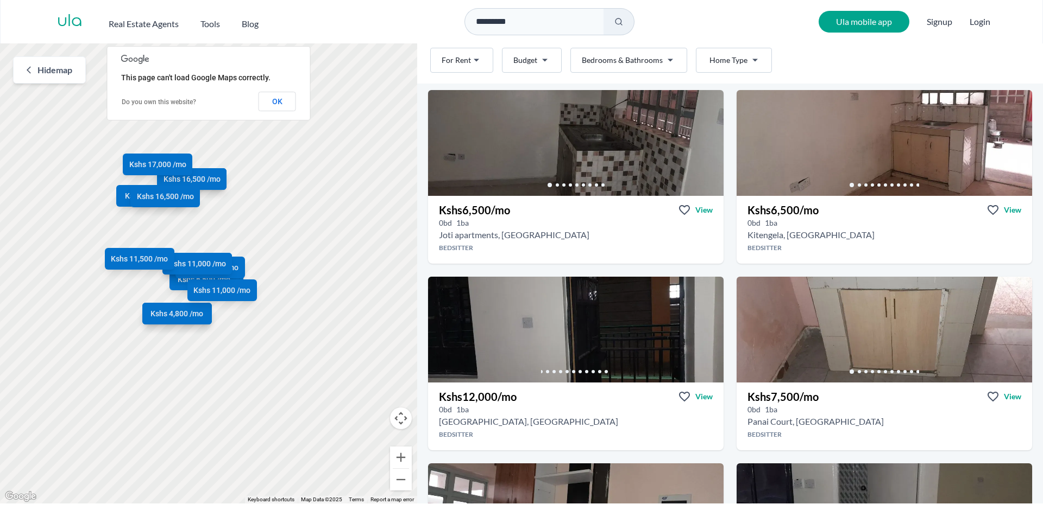
click at [542, 53] on html "Are you a real estate agent? Reach more buyers and renters. Sign up Ula Homes A…" at bounding box center [521, 252] width 1043 height 504
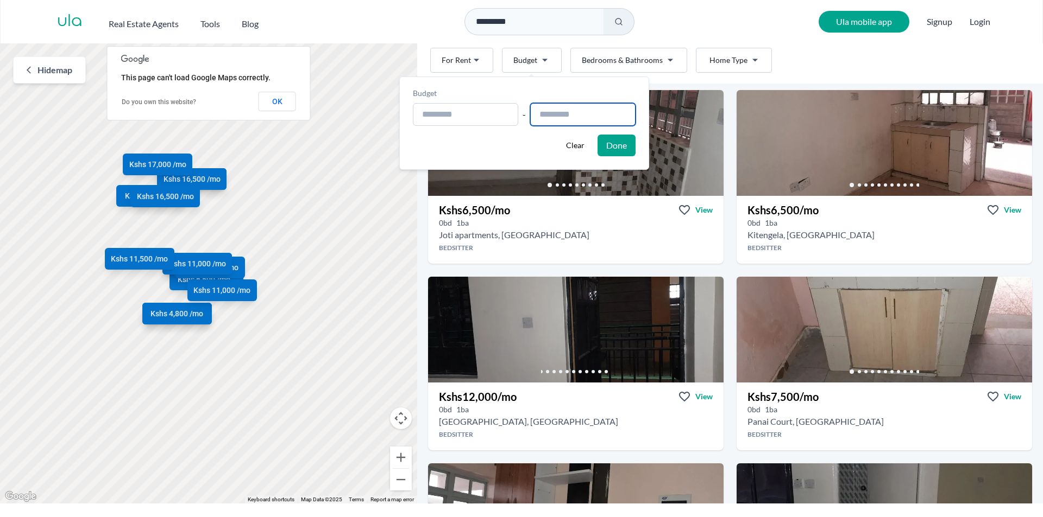
drag, startPoint x: 541, startPoint y: 112, endPoint x: 539, endPoint y: 117, distance: 5.7
click at [542, 112] on input "text" at bounding box center [582, 114] width 105 height 23
type input "**********"
click at [711, 50] on html "Are you a real estate agent? Reach more buyers and renters. Sign up Ula Homes A…" at bounding box center [521, 252] width 1043 height 504
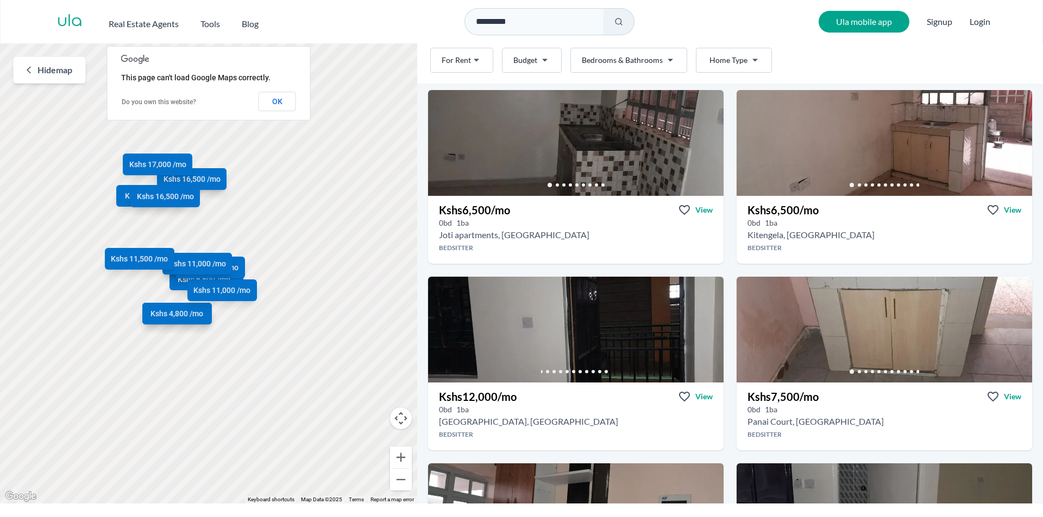
click at [710, 55] on html "Are you a real estate agent? Reach more buyers and renters. Sign up Ula Homes A…" at bounding box center [521, 252] width 1043 height 504
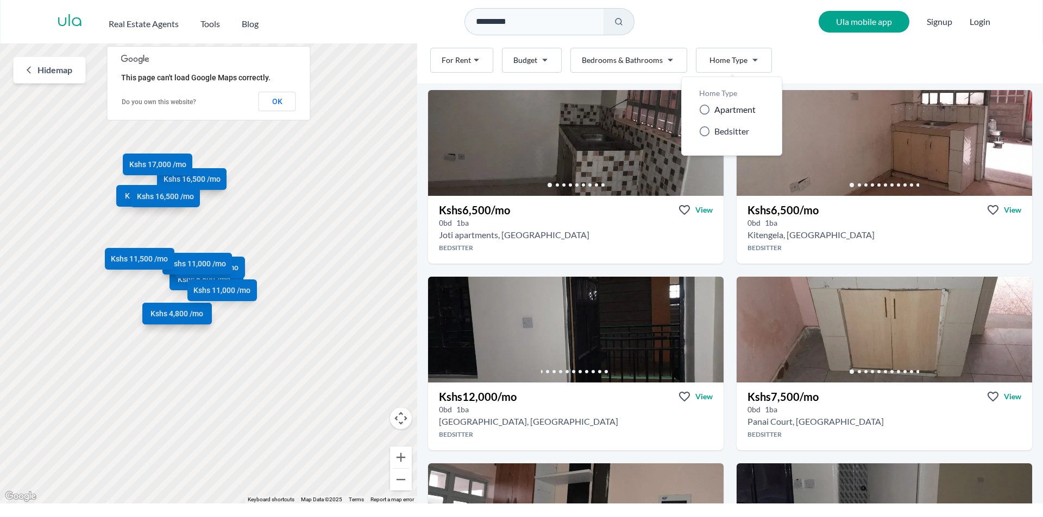
click at [733, 112] on span "Apartment" at bounding box center [734, 109] width 41 height 13
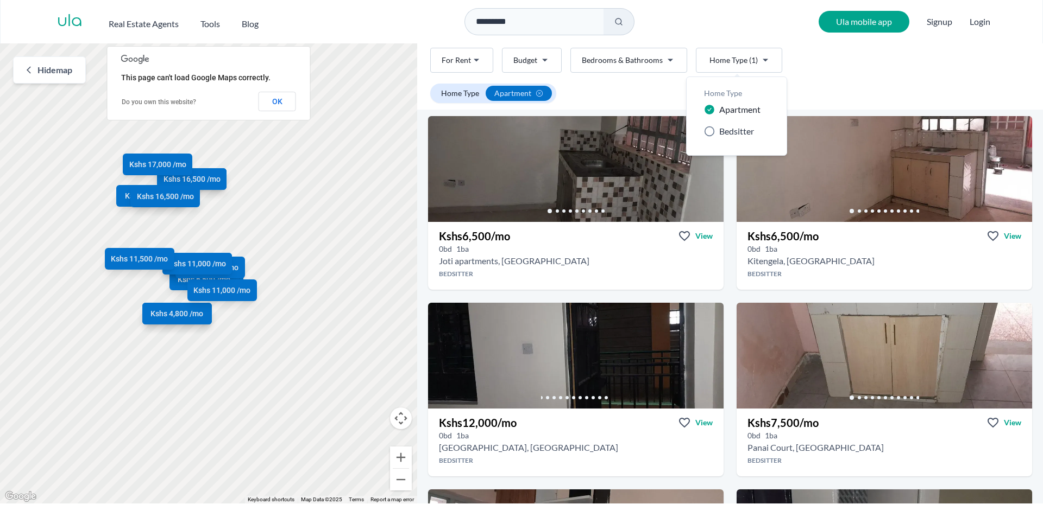
scroll to position [80, 0]
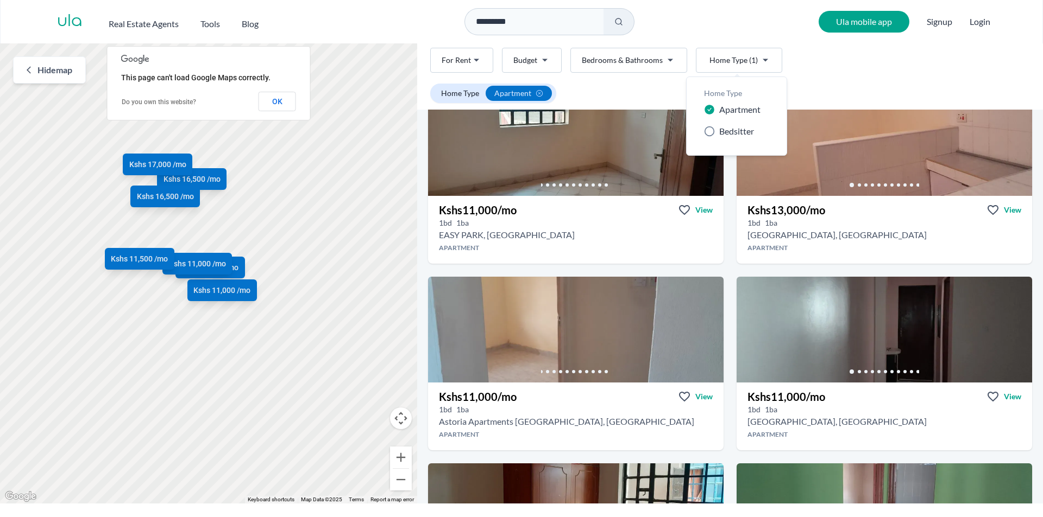
click at [868, 77] on html "Are you a real estate agent? Reach more buyers and renters. Sign up Ula Homes A…" at bounding box center [521, 252] width 1043 height 504
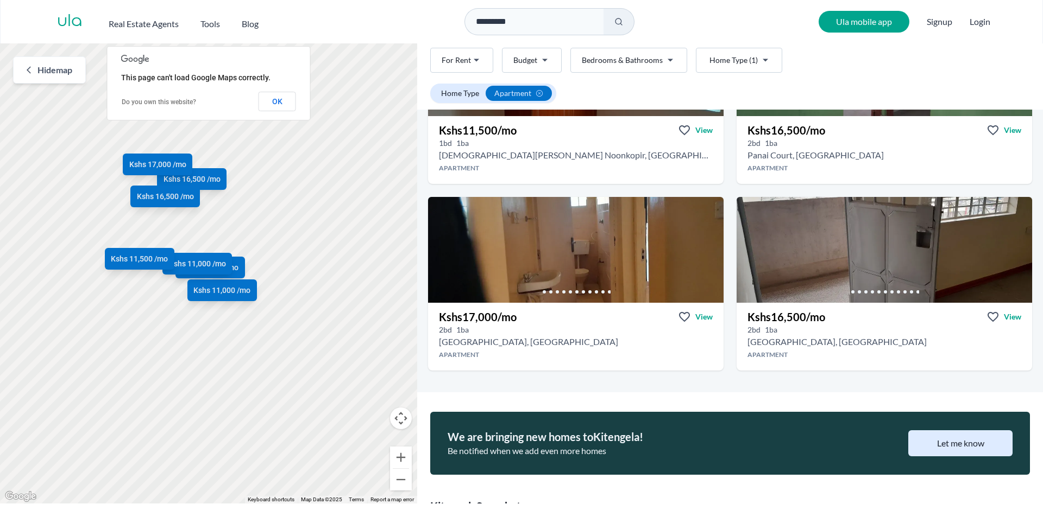
scroll to position [515, 0]
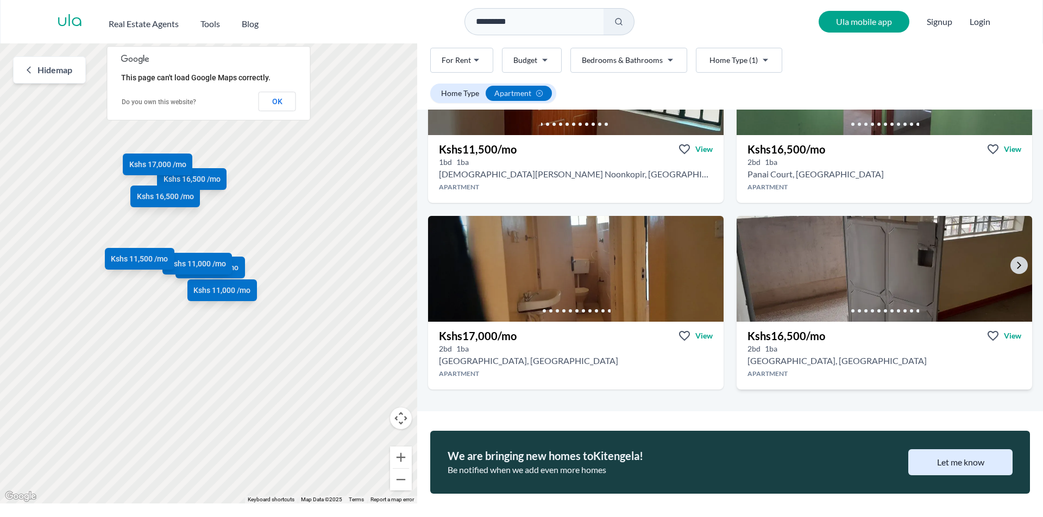
click at [933, 241] on img at bounding box center [884, 268] width 310 height 111
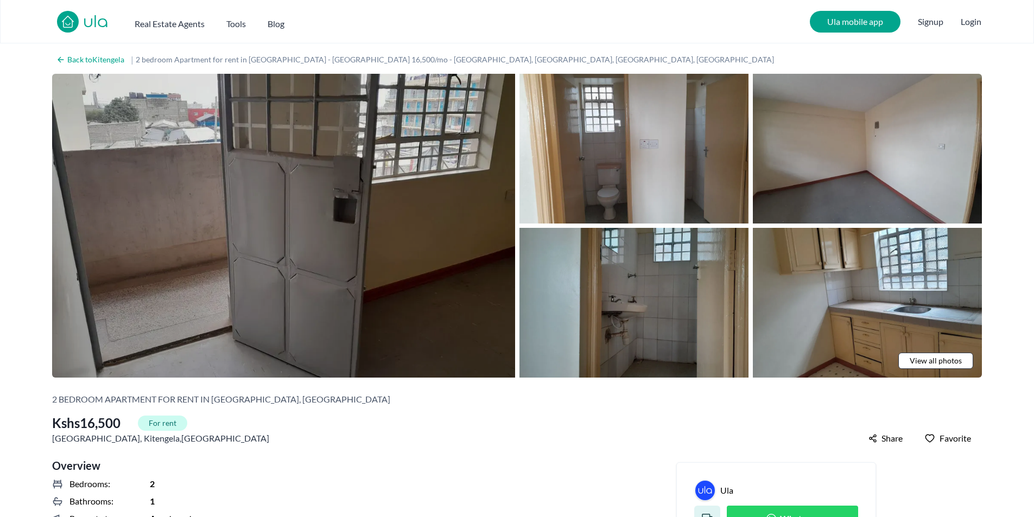
click at [281, 151] on img at bounding box center [283, 226] width 463 height 304
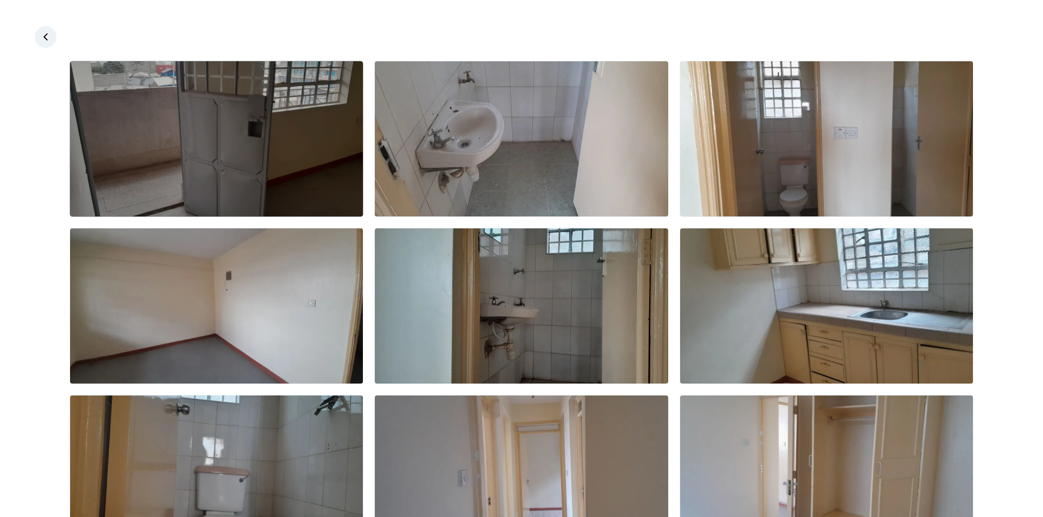
click at [256, 134] on img at bounding box center [216, 138] width 293 height 155
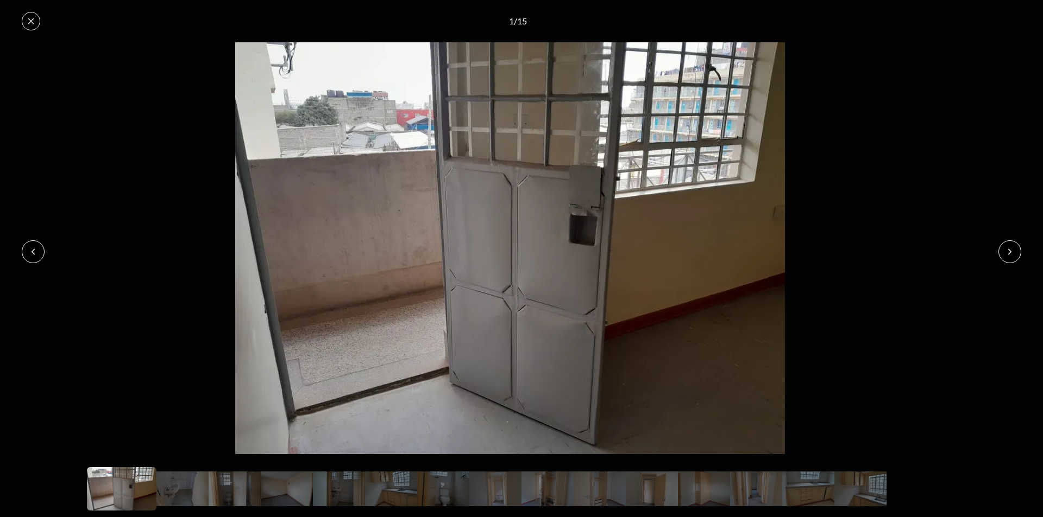
click at [1013, 249] on icon at bounding box center [1009, 252] width 9 height 9
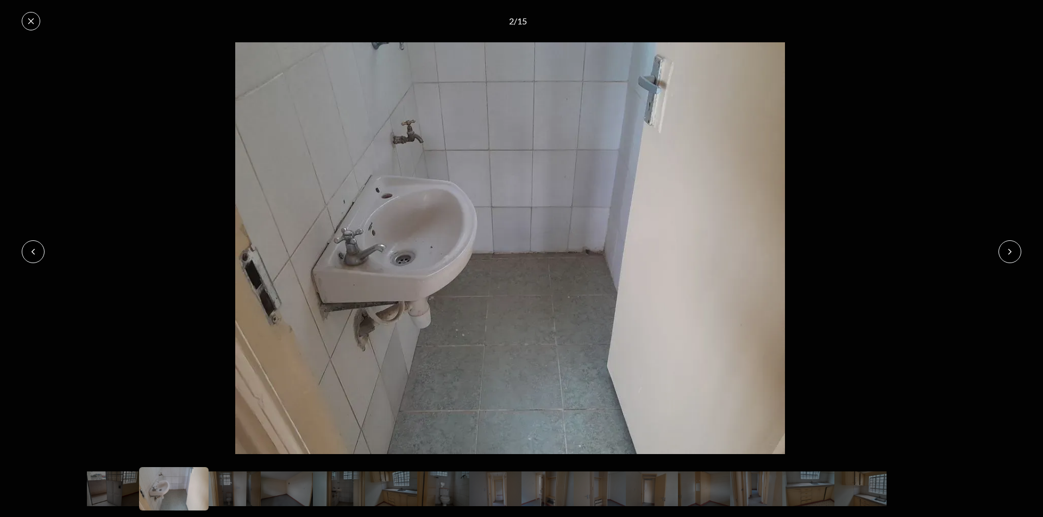
click at [1012, 250] on icon at bounding box center [1009, 252] width 9 height 9
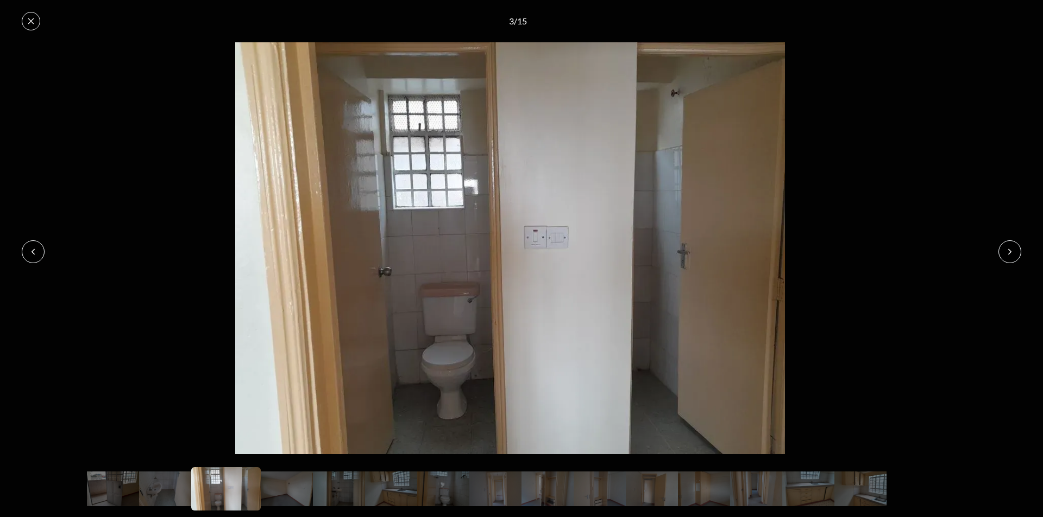
click at [1013, 255] on icon at bounding box center [1009, 252] width 9 height 9
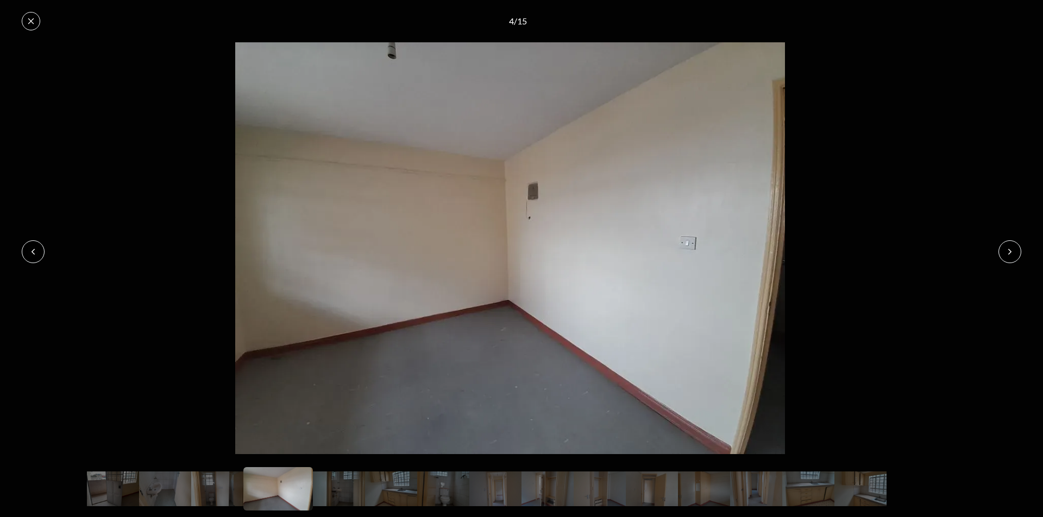
click at [1012, 255] on icon at bounding box center [1009, 252] width 9 height 9
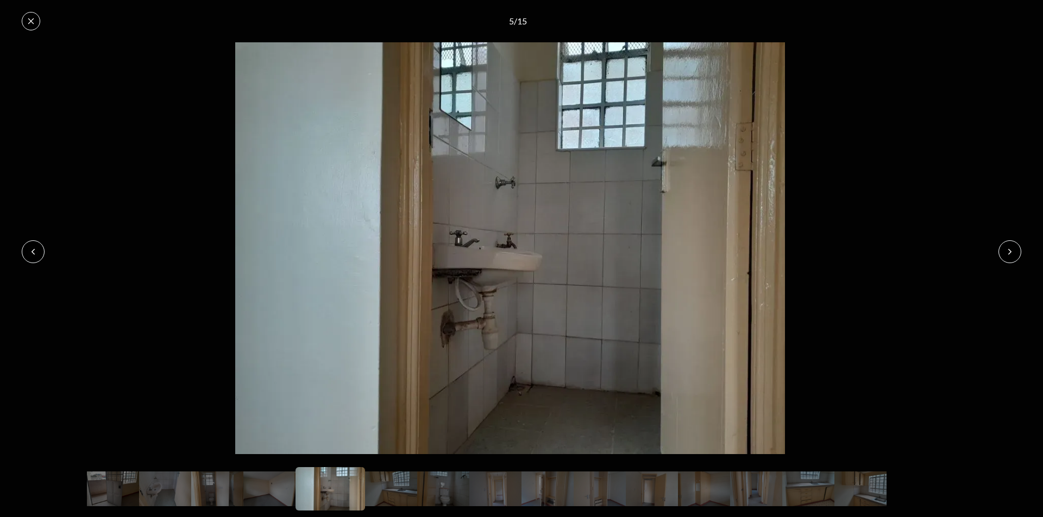
click at [1012, 255] on icon at bounding box center [1009, 252] width 9 height 9
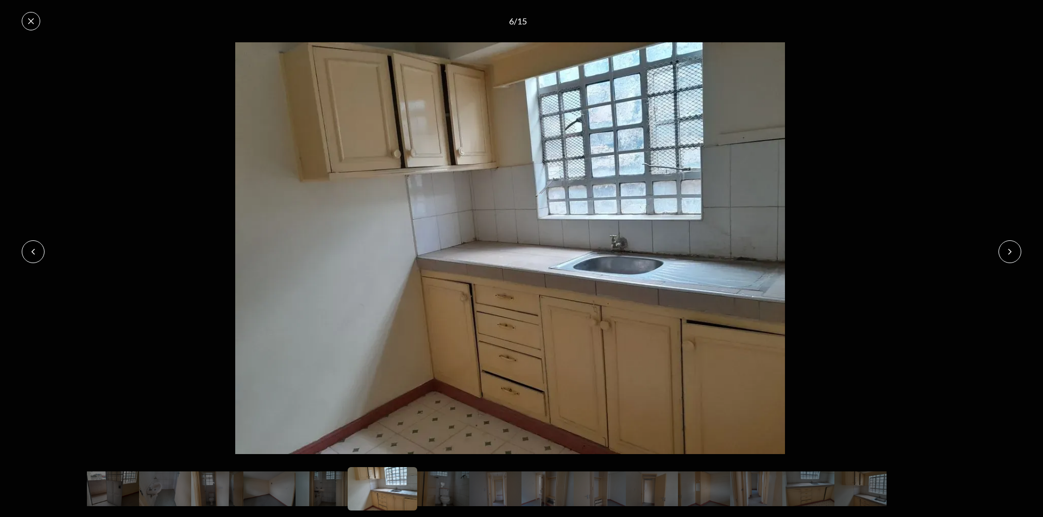
click at [1012, 255] on icon at bounding box center [1009, 252] width 9 height 9
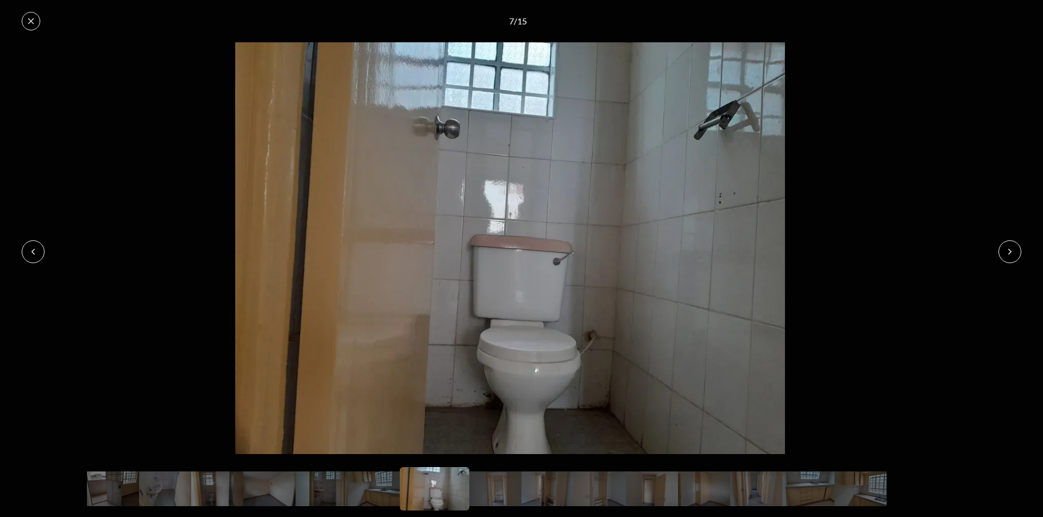
click at [1012, 255] on icon at bounding box center [1009, 252] width 9 height 9
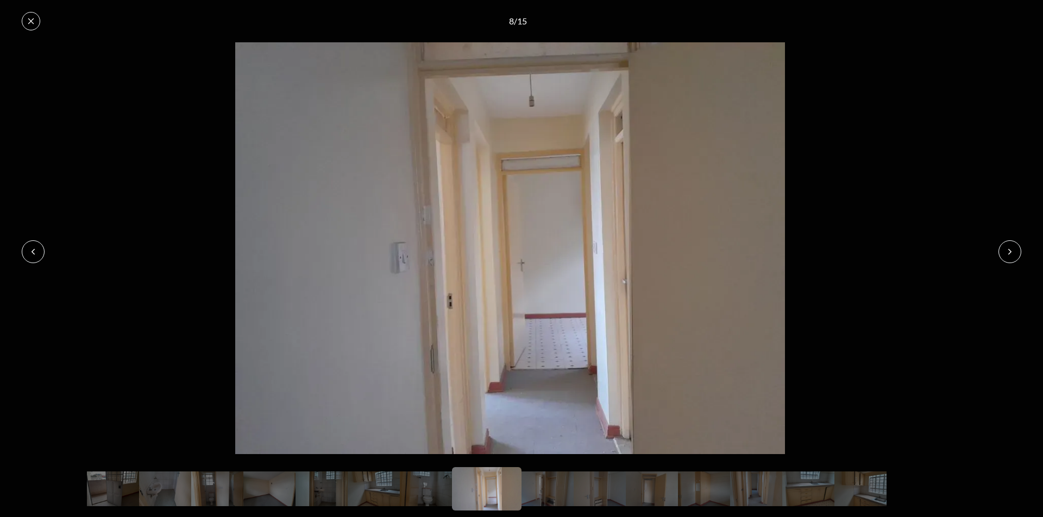
click at [1012, 255] on icon at bounding box center [1009, 252] width 9 height 9
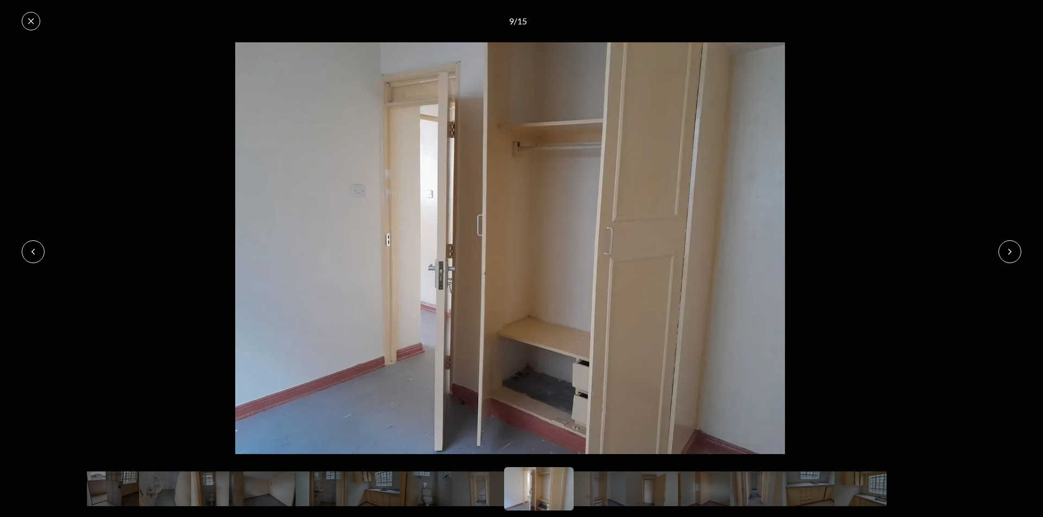
click at [1012, 255] on icon at bounding box center [1009, 252] width 9 height 9
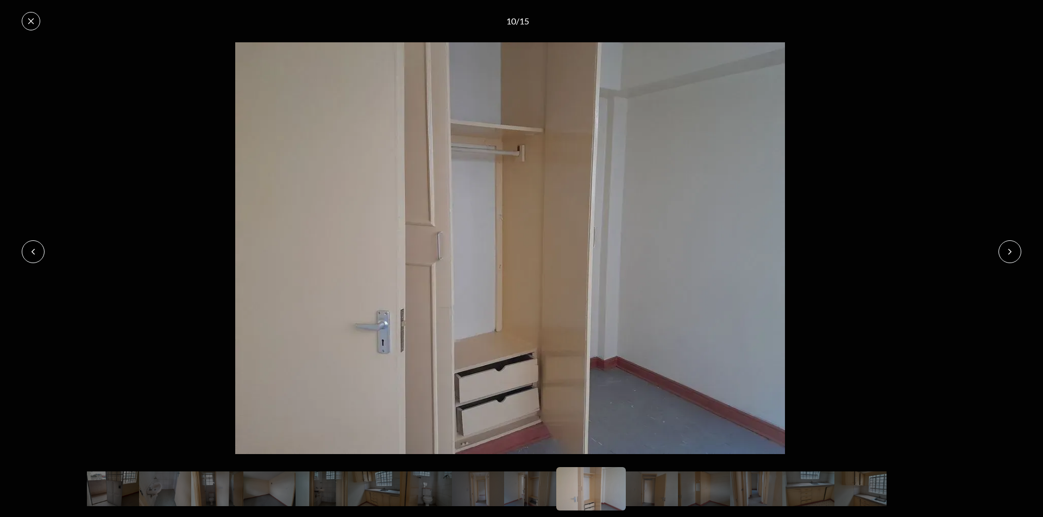
click at [1012, 255] on icon at bounding box center [1009, 252] width 9 height 9
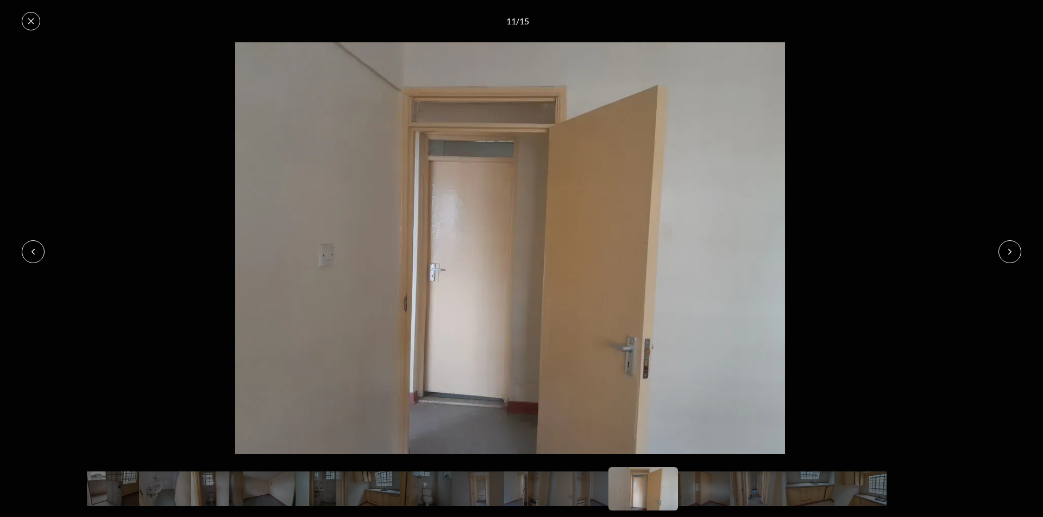
click at [1012, 255] on icon at bounding box center [1009, 252] width 9 height 9
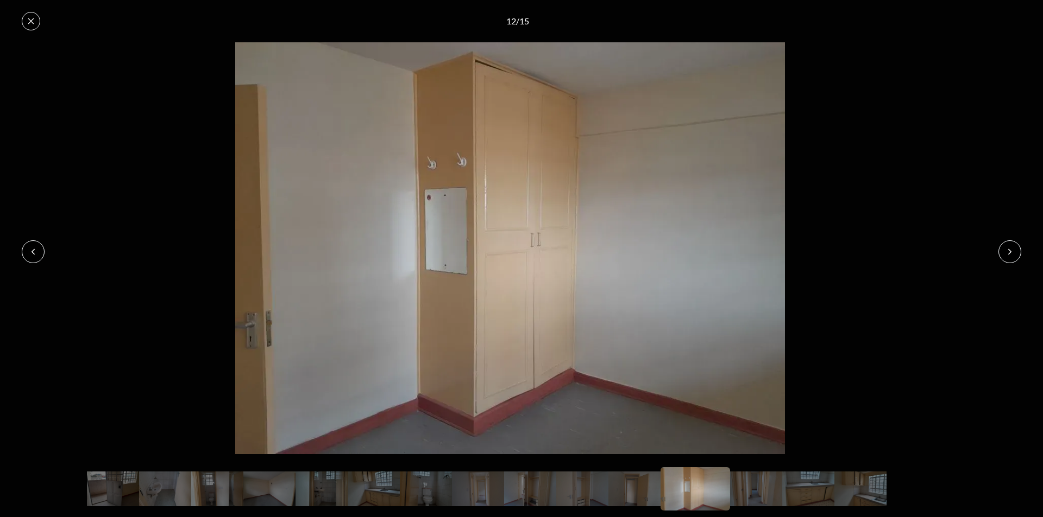
click at [1012, 254] on icon at bounding box center [1009, 252] width 9 height 9
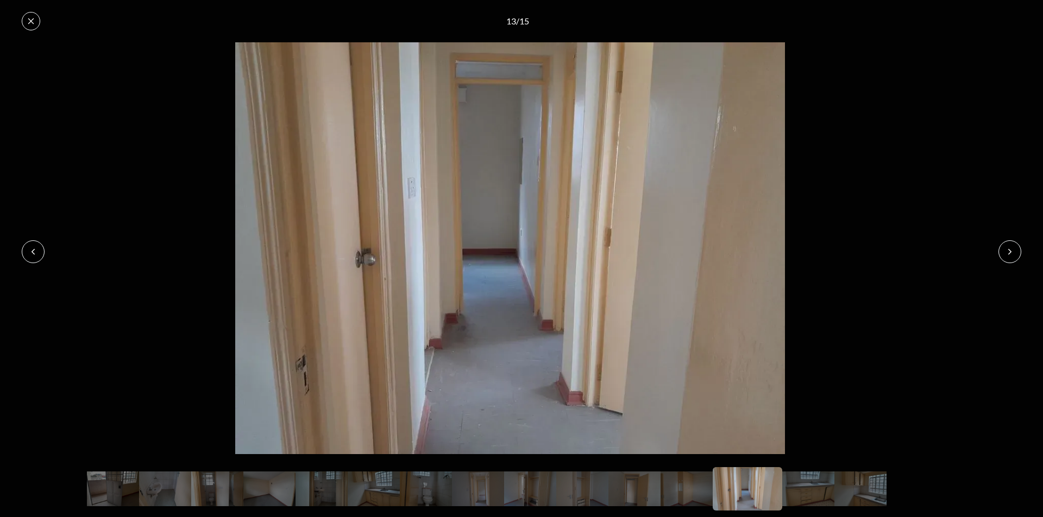
click at [1012, 254] on icon at bounding box center [1009, 252] width 9 height 9
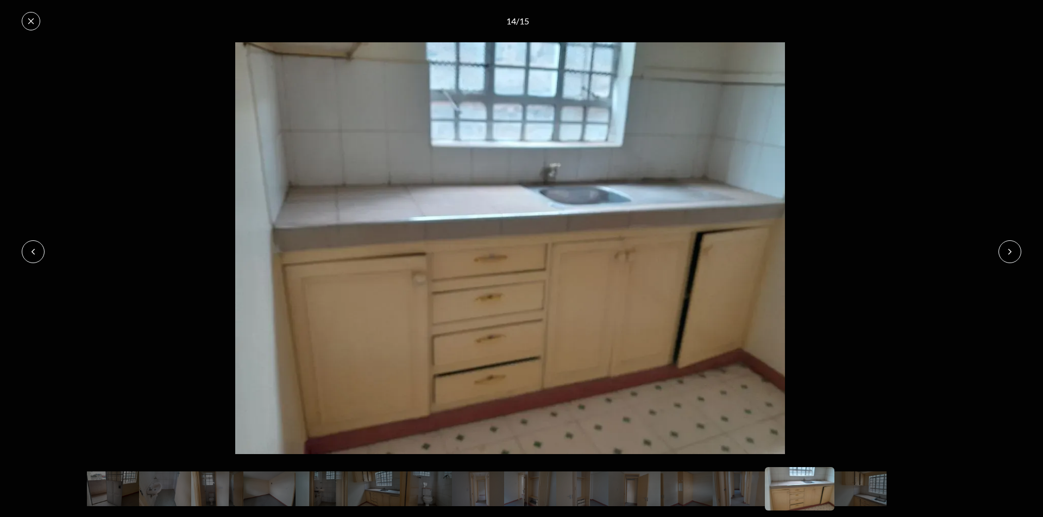
click at [1012, 254] on icon at bounding box center [1009, 252] width 9 height 9
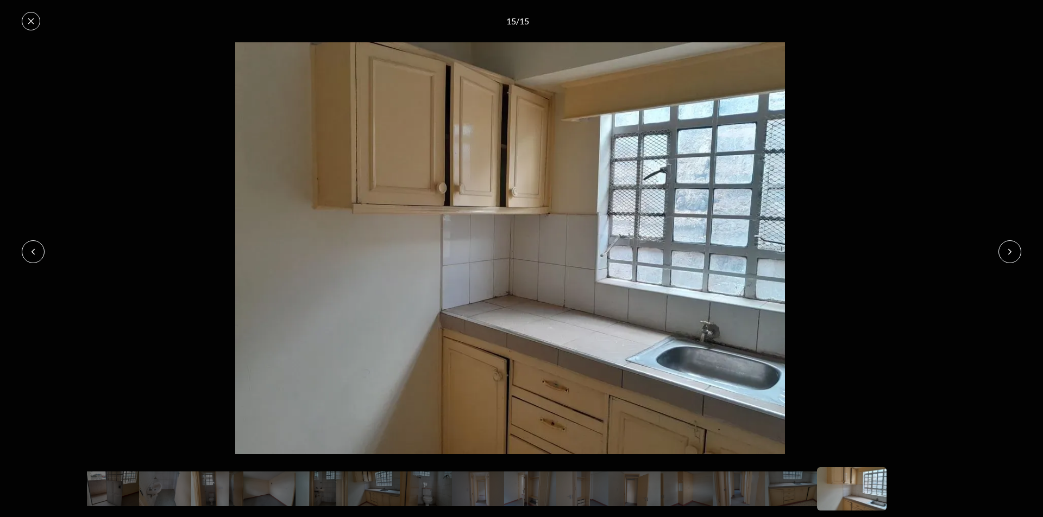
click at [1012, 254] on icon at bounding box center [1009, 252] width 9 height 9
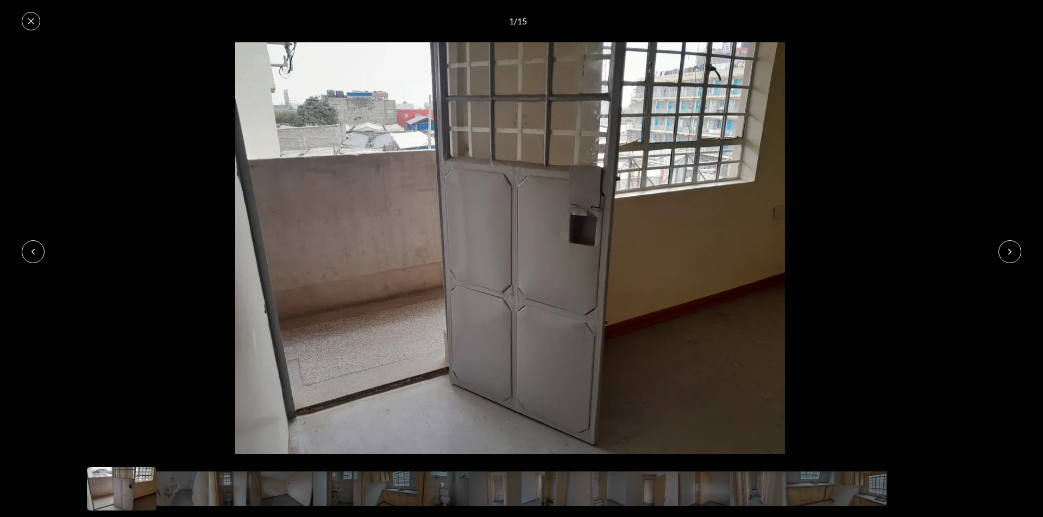
click at [1012, 254] on icon at bounding box center [1009, 252] width 9 height 9
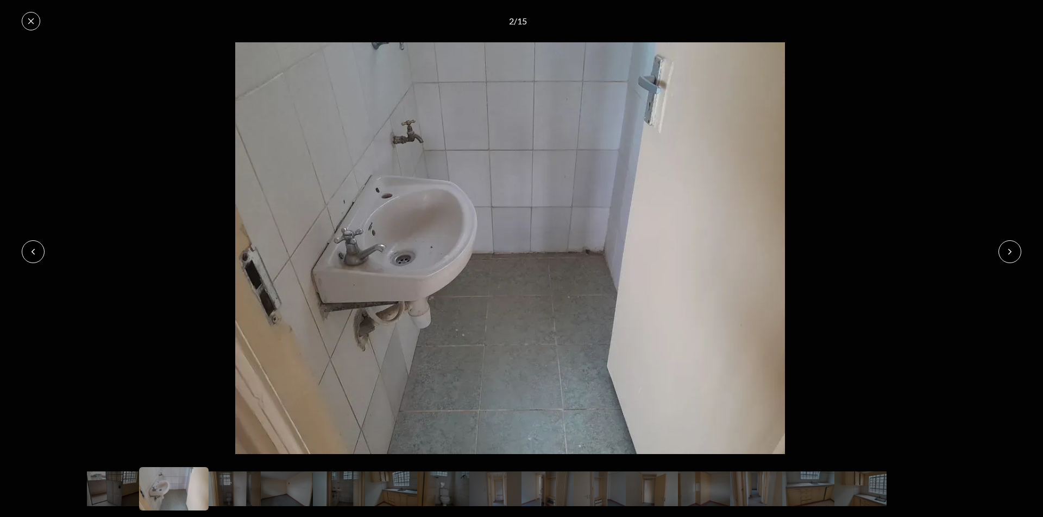
click at [31, 249] on icon at bounding box center [33, 252] width 9 height 9
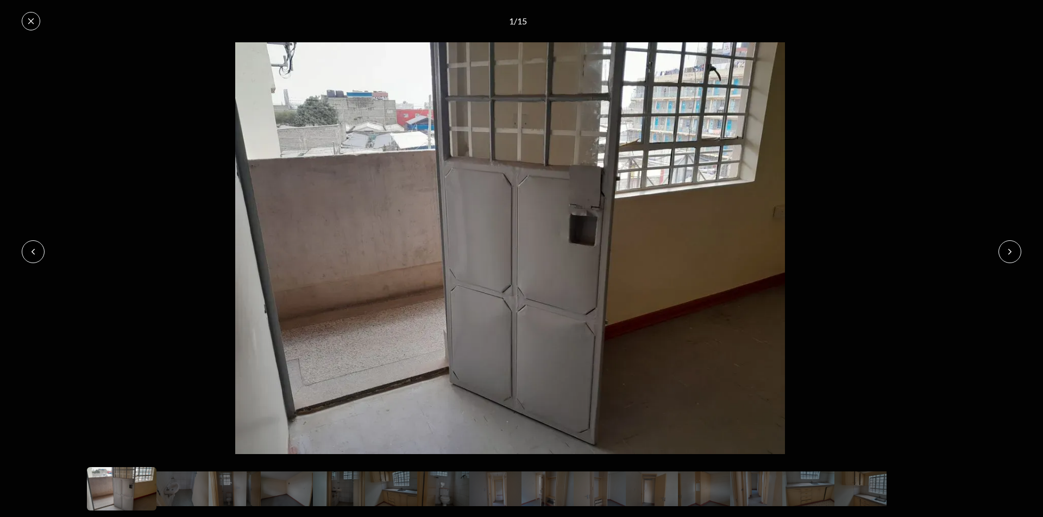
click at [33, 26] on button at bounding box center [31, 21] width 18 height 18
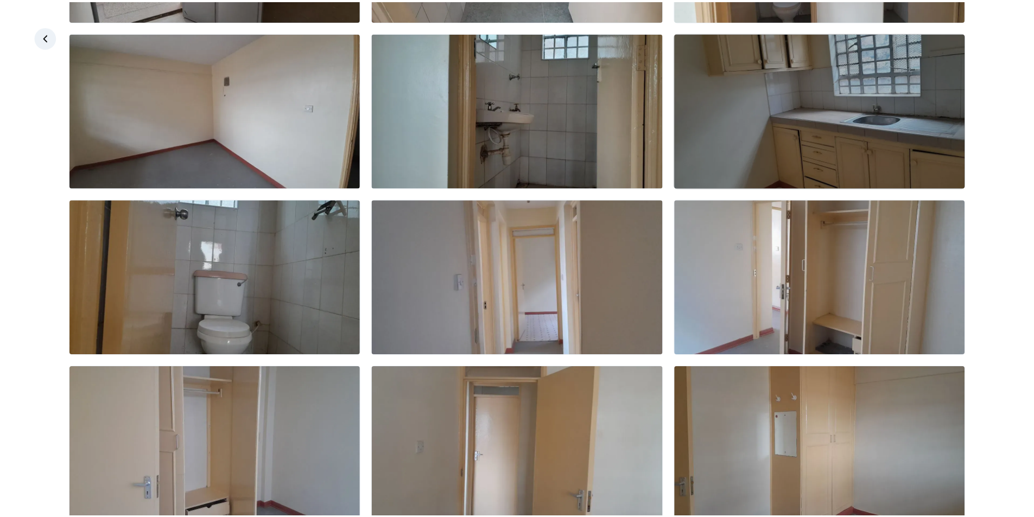
scroll to position [217, 0]
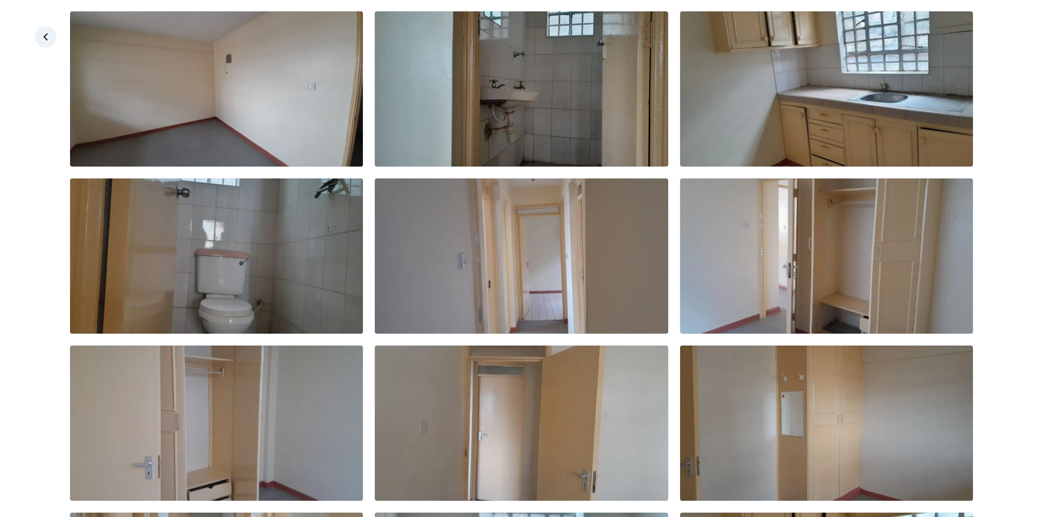
click at [42, 33] on icon at bounding box center [45, 36] width 11 height 11
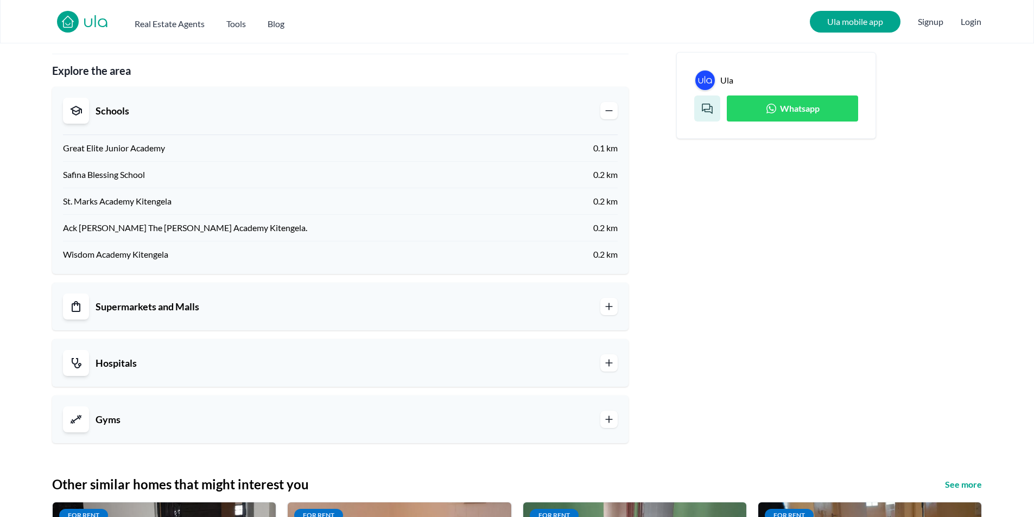
scroll to position [1086, 0]
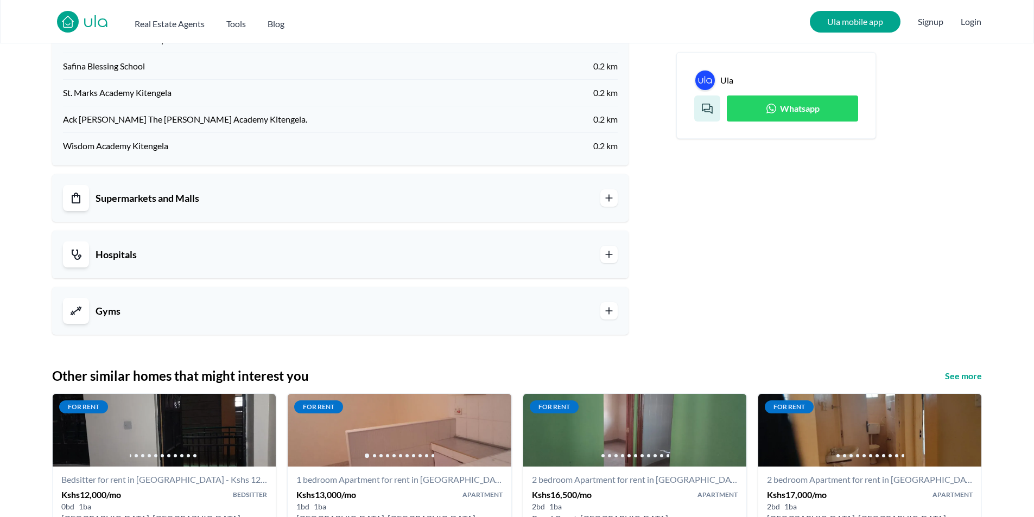
click at [552, 196] on link "Supermarkets and Malls" at bounding box center [340, 198] width 555 height 26
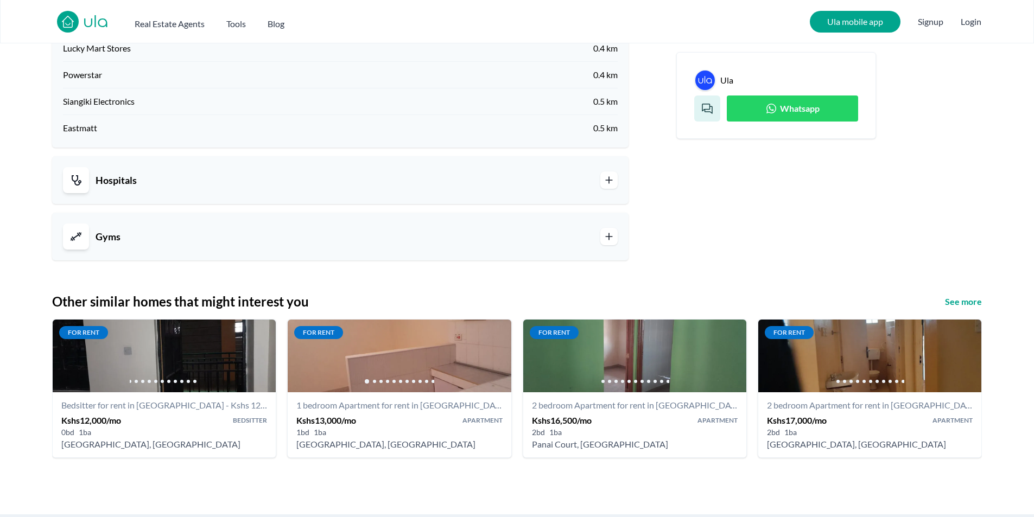
scroll to position [1303, 0]
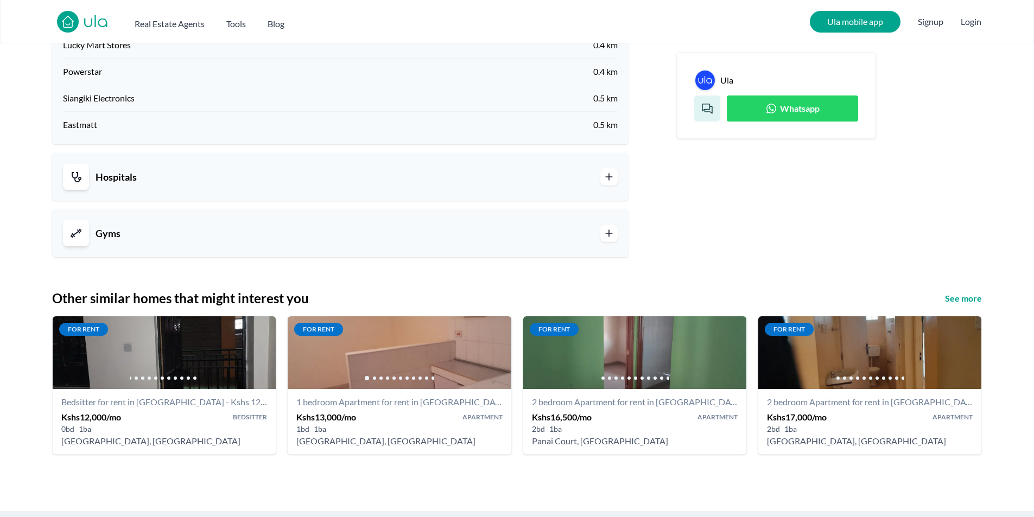
click at [579, 183] on link "Hospitals" at bounding box center [340, 177] width 555 height 26
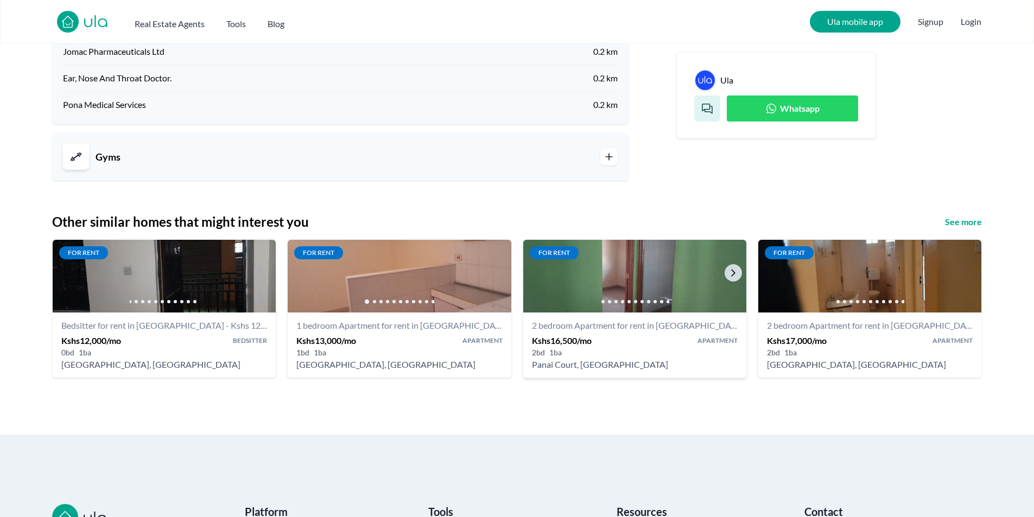
scroll to position [1520, 0]
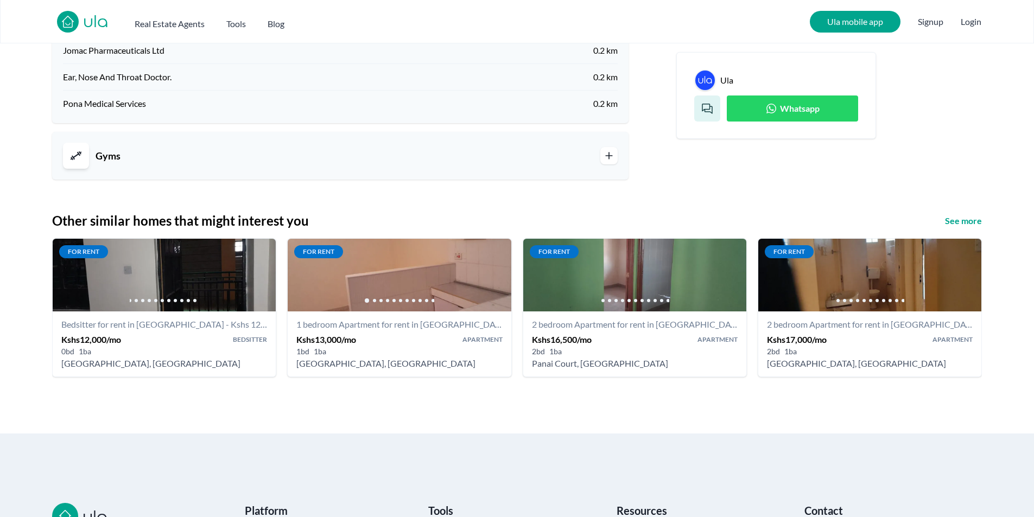
click at [564, 150] on link "Gyms" at bounding box center [340, 156] width 555 height 26
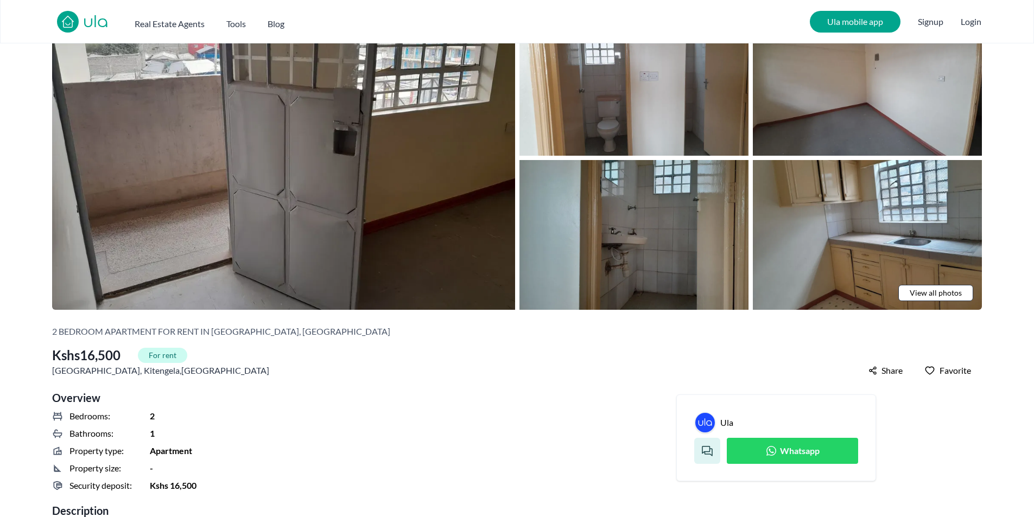
scroll to position [163, 0]
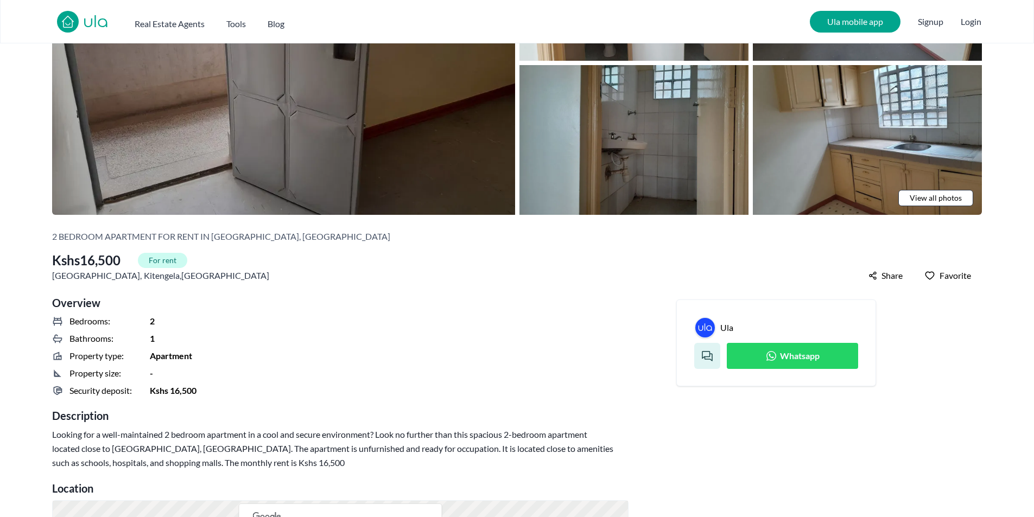
drag, startPoint x: 765, startPoint y: 356, endPoint x: 756, endPoint y: 359, distance: 9.1
click at [766, 357] on icon at bounding box center [771, 356] width 13 height 13
